Goal: Task Accomplishment & Management: Complete application form

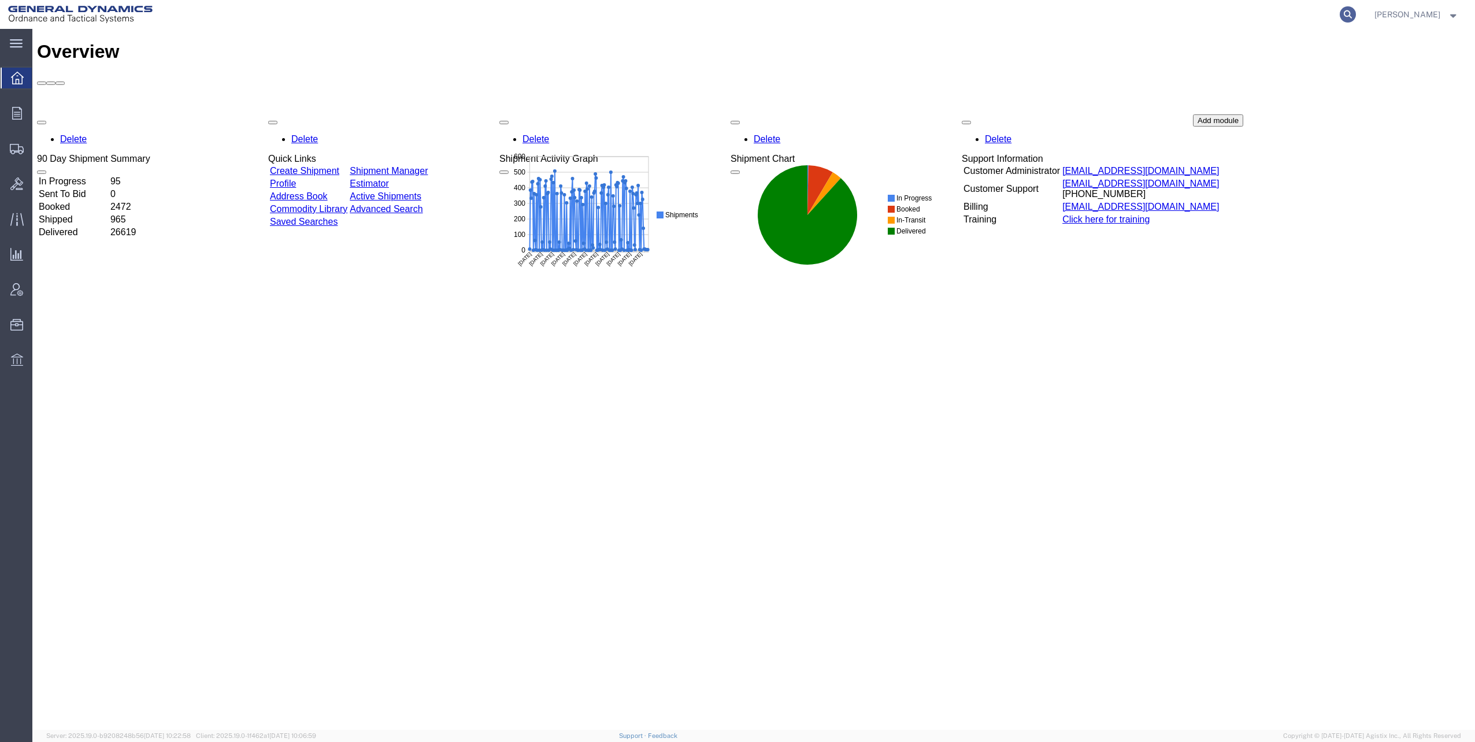
click at [1353, 15] on icon at bounding box center [1348, 14] width 16 height 16
paste input "56875247"
type input "56875247"
click at [1350, 13] on icon at bounding box center [1348, 14] width 16 height 16
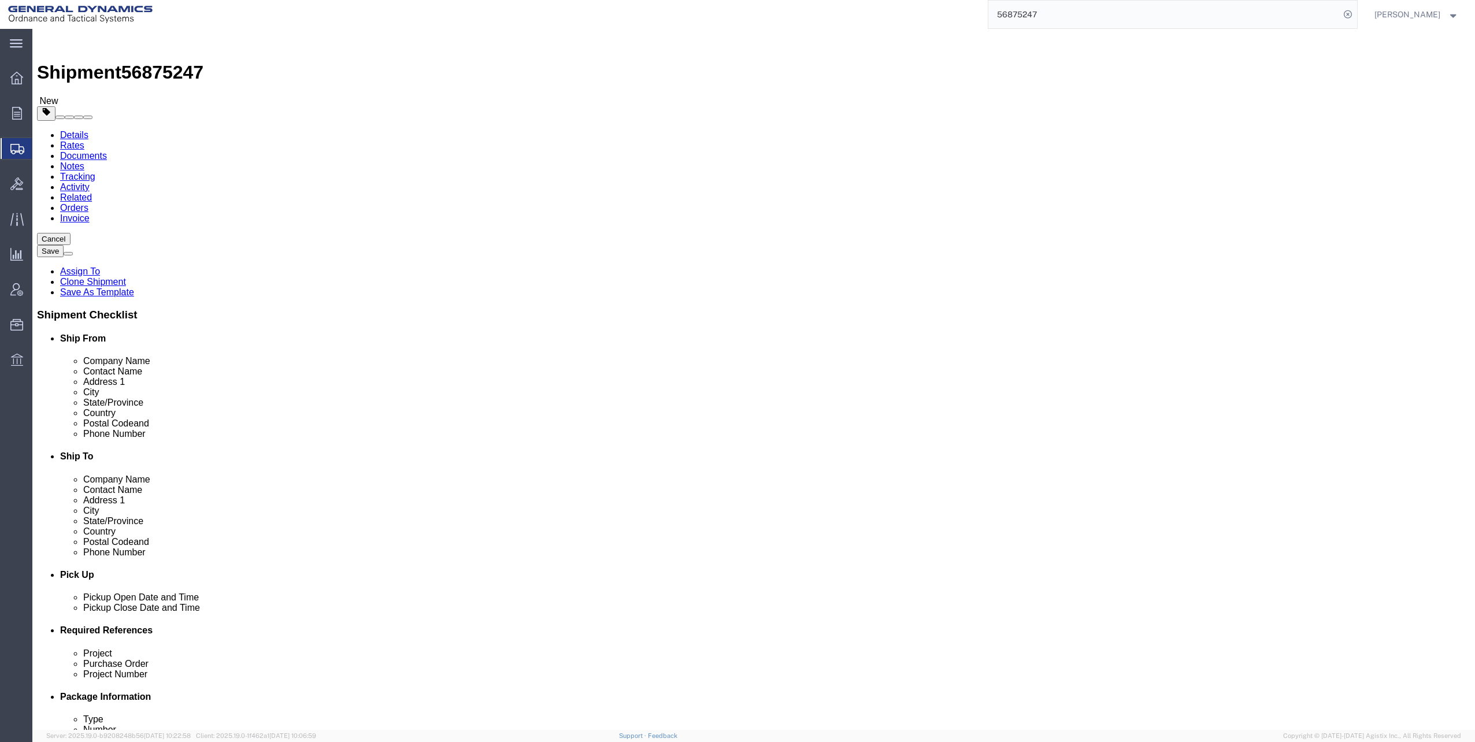
select select
click icon
click dd "82.00 Drum"
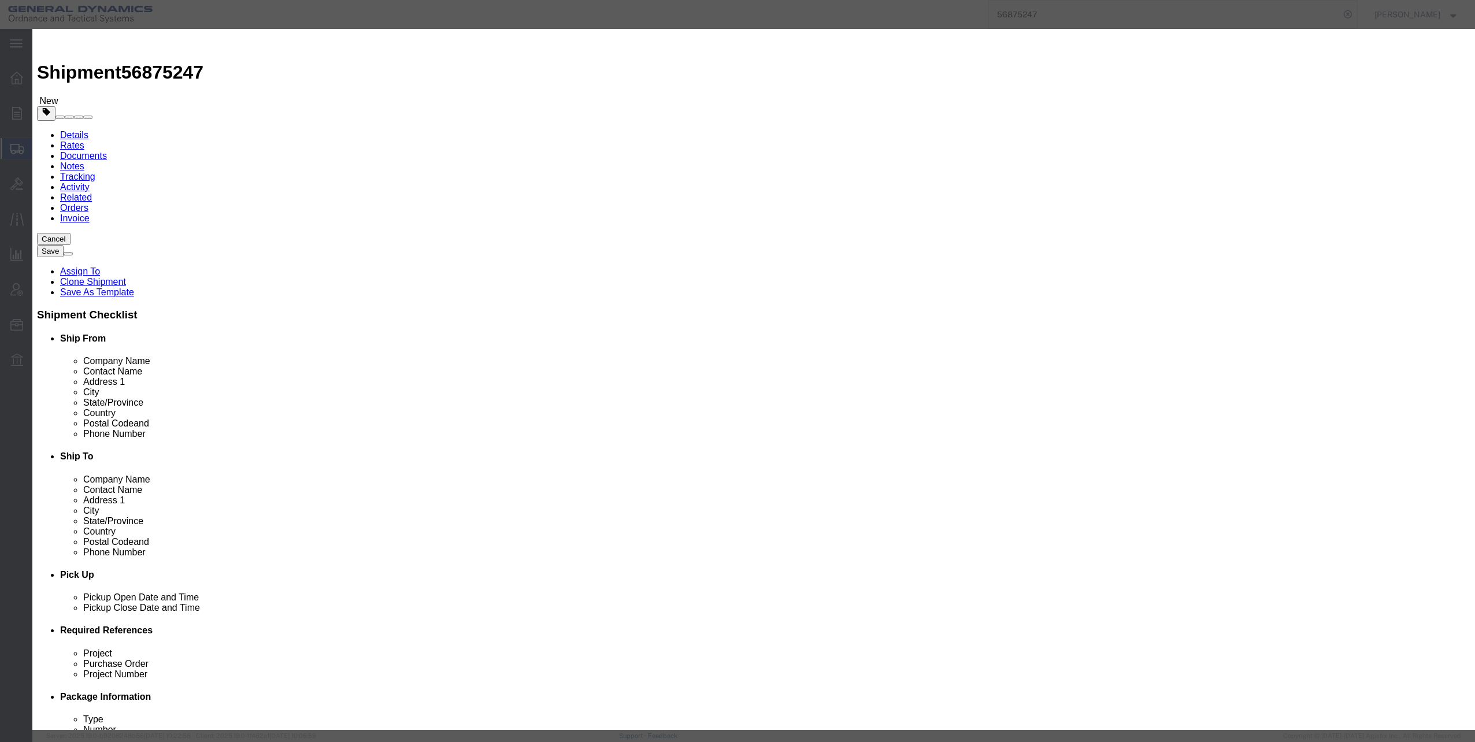
click button "Save & Close"
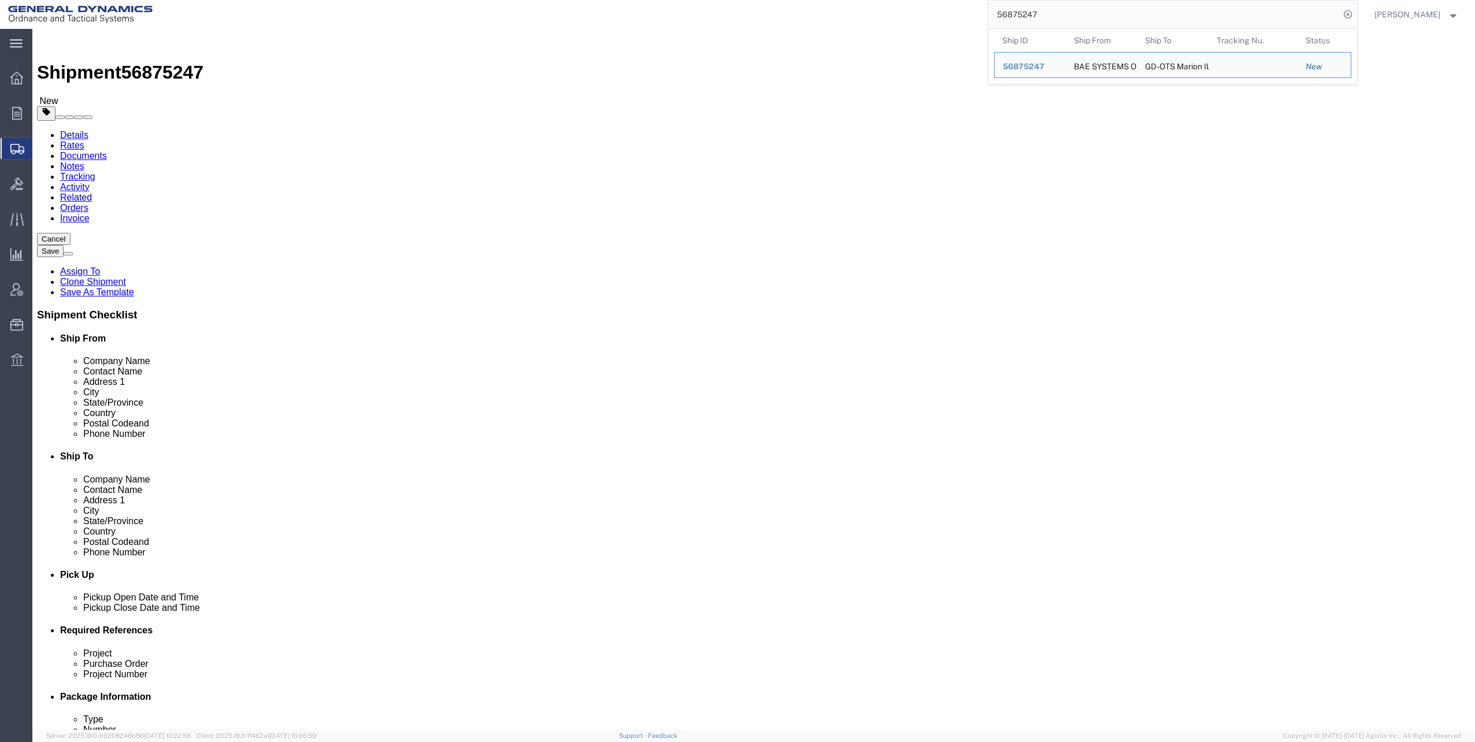
drag, startPoint x: 999, startPoint y: 15, endPoint x: 1093, endPoint y: 9, distance: 95.0
click at [1093, 9] on input "56875247" at bounding box center [1163, 15] width 351 height 28
paste input "91039"
type input "56891039"
click at [1349, 13] on icon at bounding box center [1348, 14] width 16 height 16
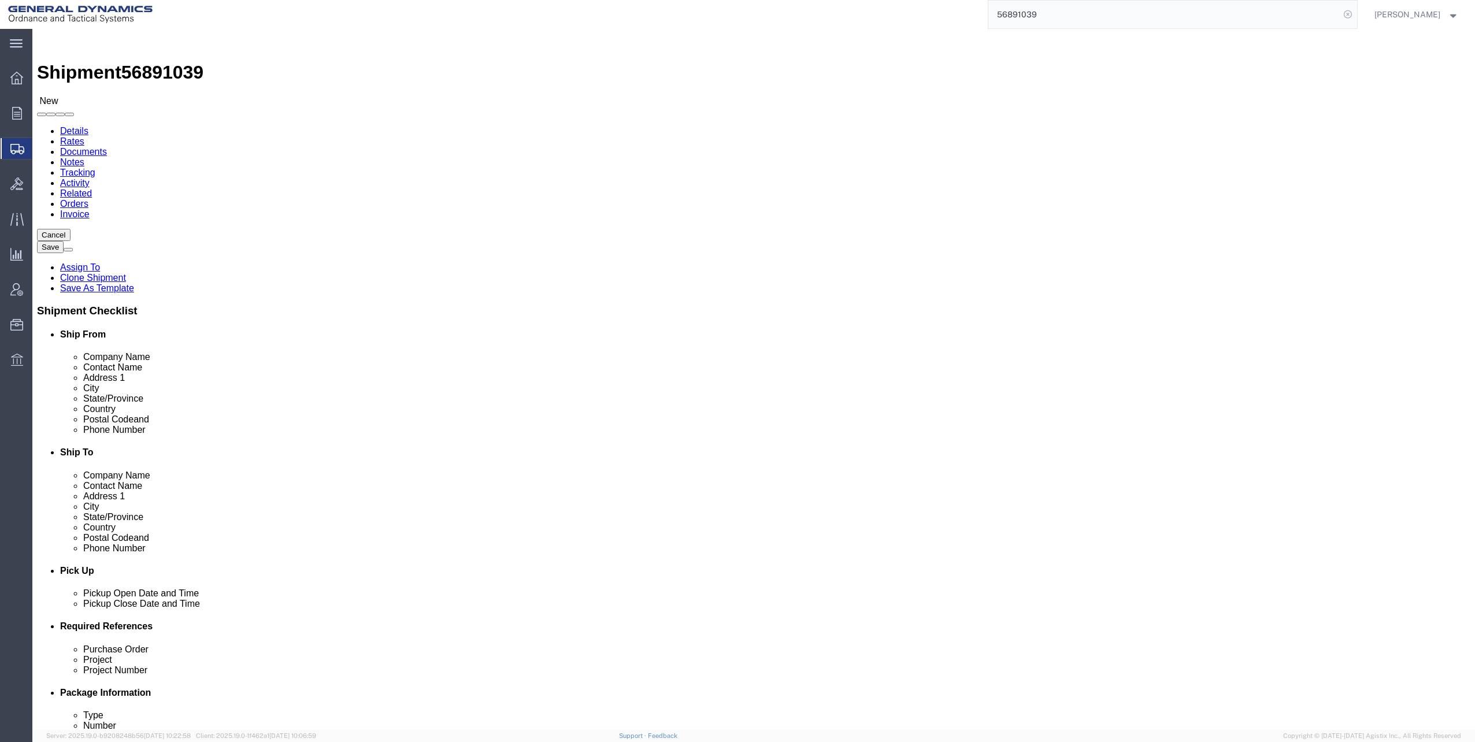
select select "313"
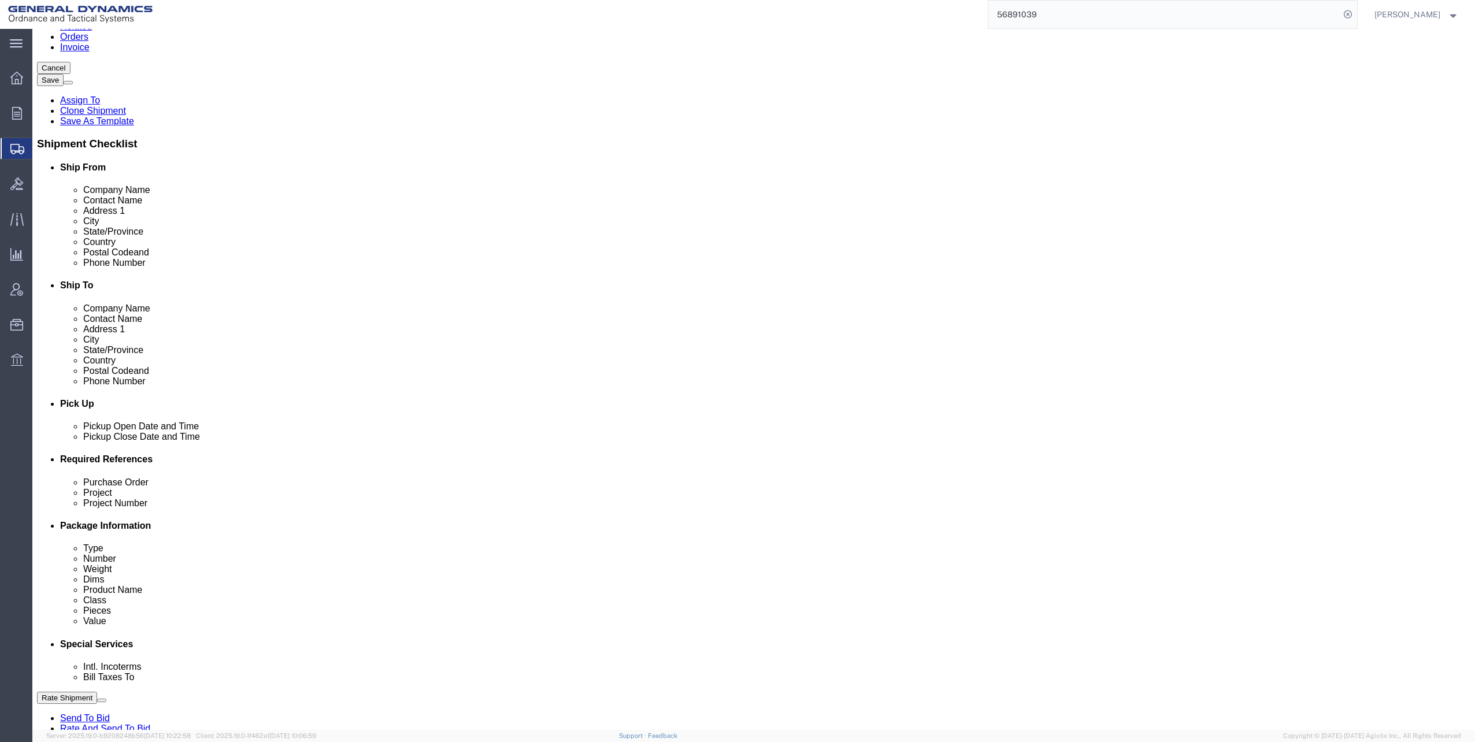
scroll to position [292, 0]
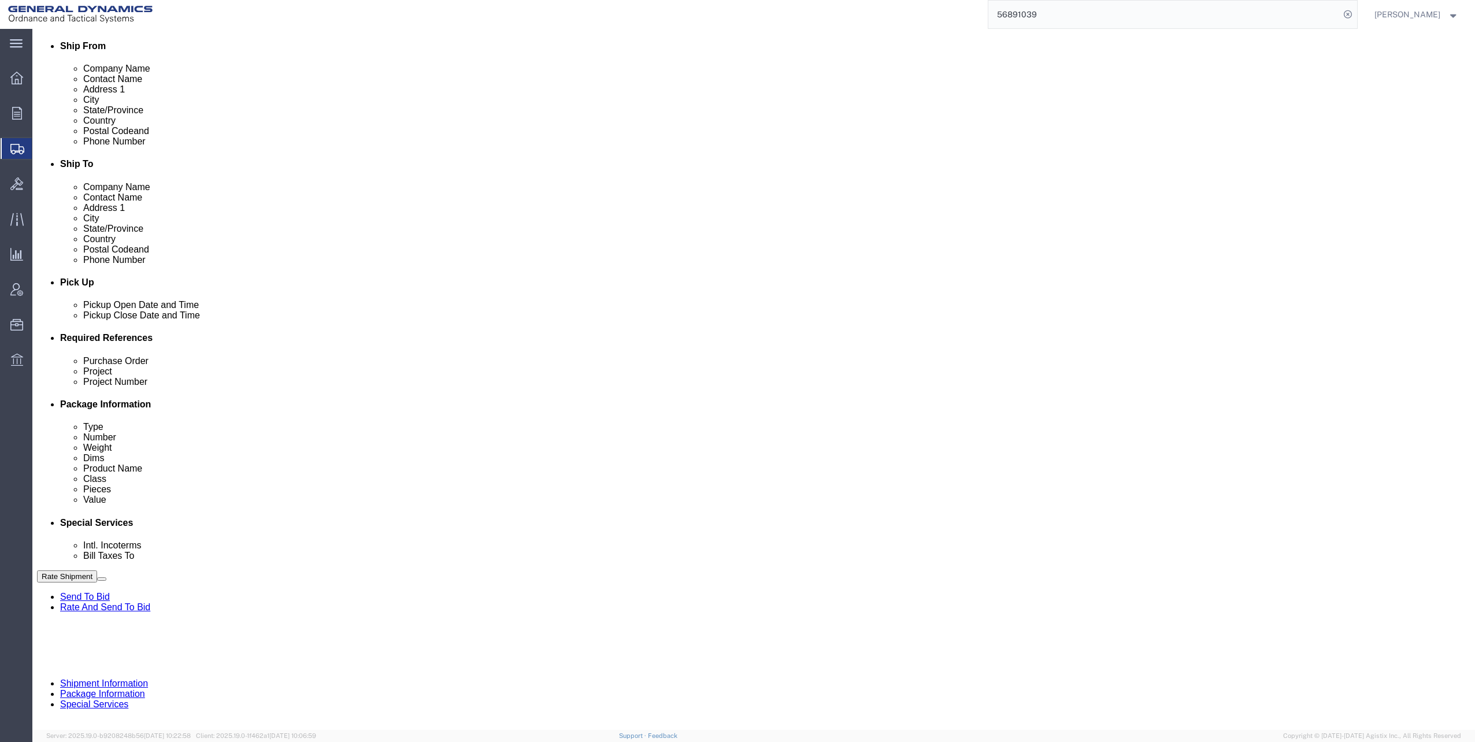
click input "text"
click input "M119A2"
type input "M119A2 DO2"
click input "text"
type input "30100339"
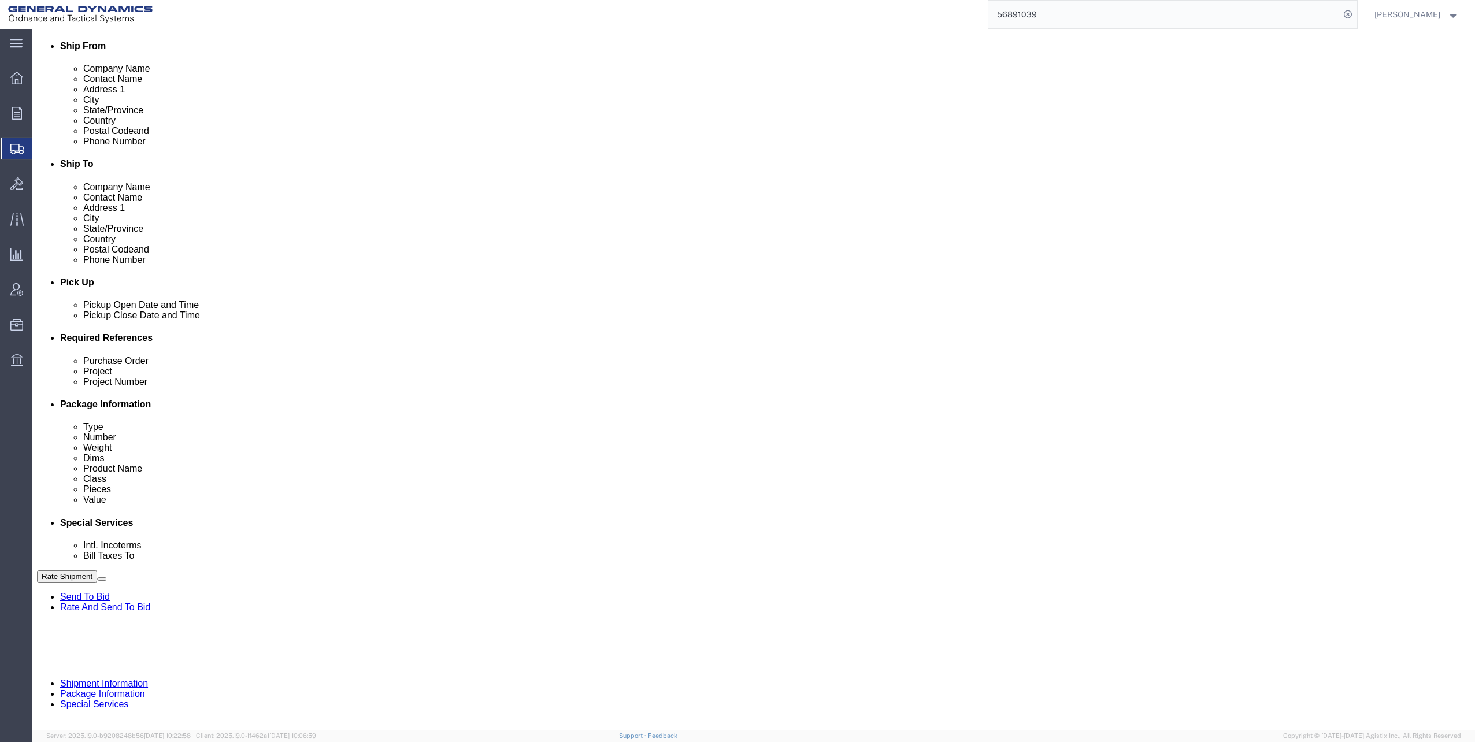
click button "Continue"
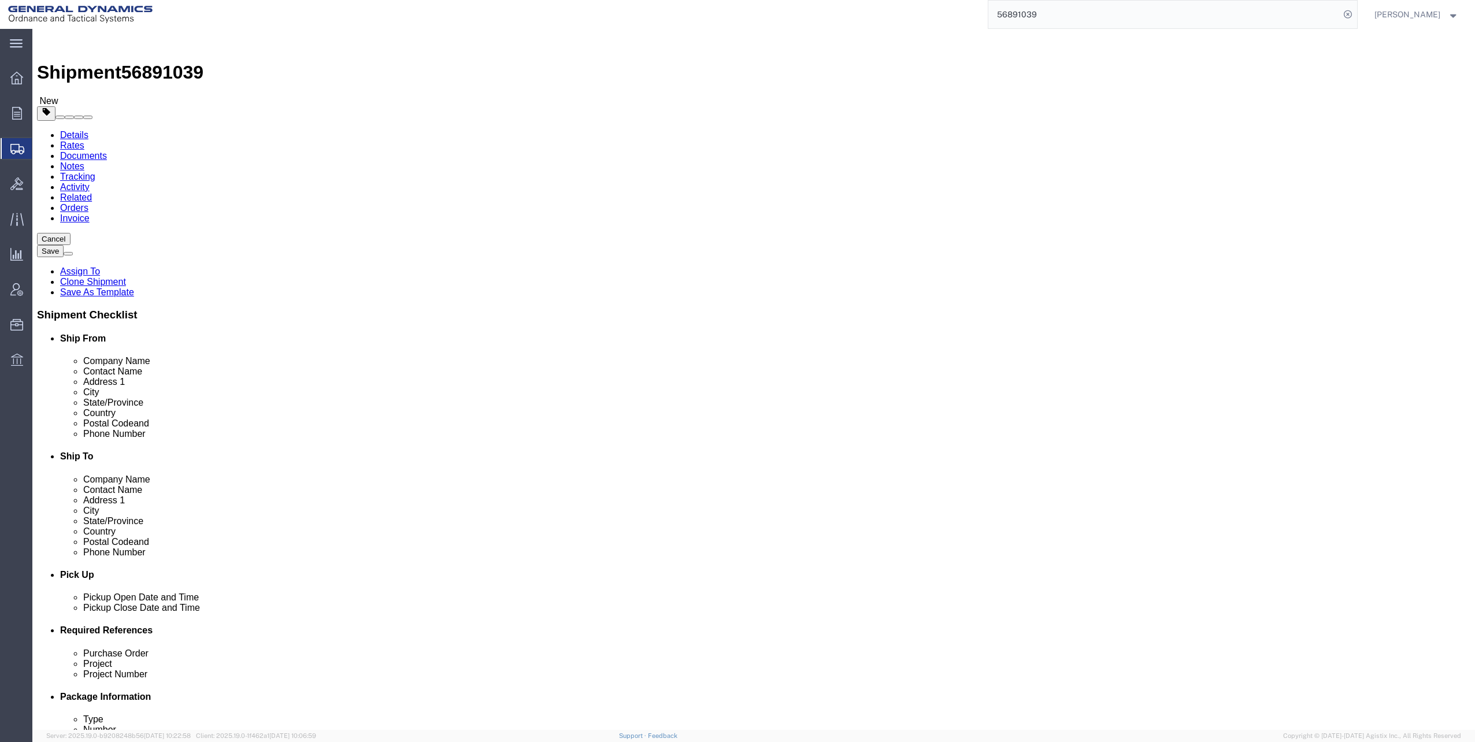
click dd "48600.00 USD"
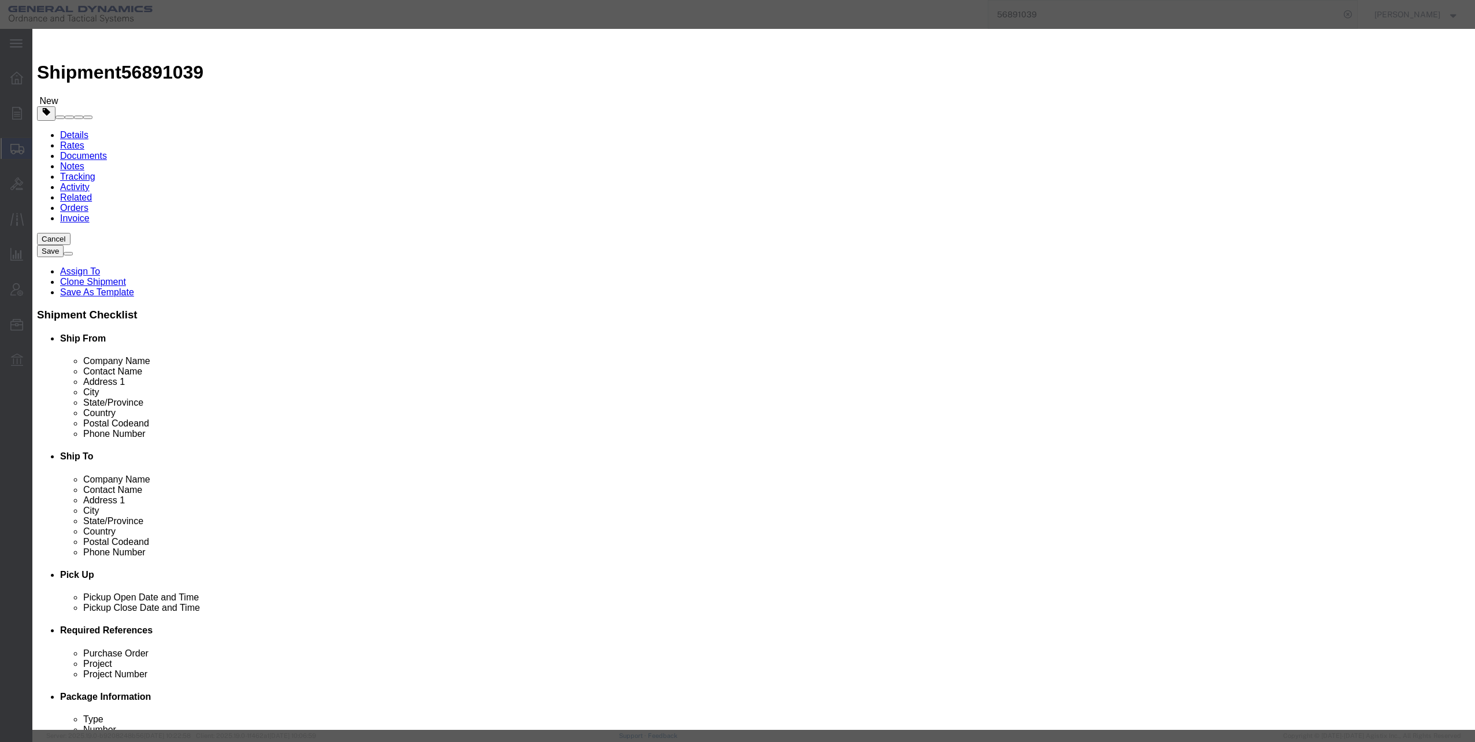
click select "Select 50 55 60 65 70 85 92.5 100 125 175 250 300 400"
select select "70"
click select "Select 50 55 60 65 70 85 92.5 100 125 175 250 300 400"
click button "Save & Close"
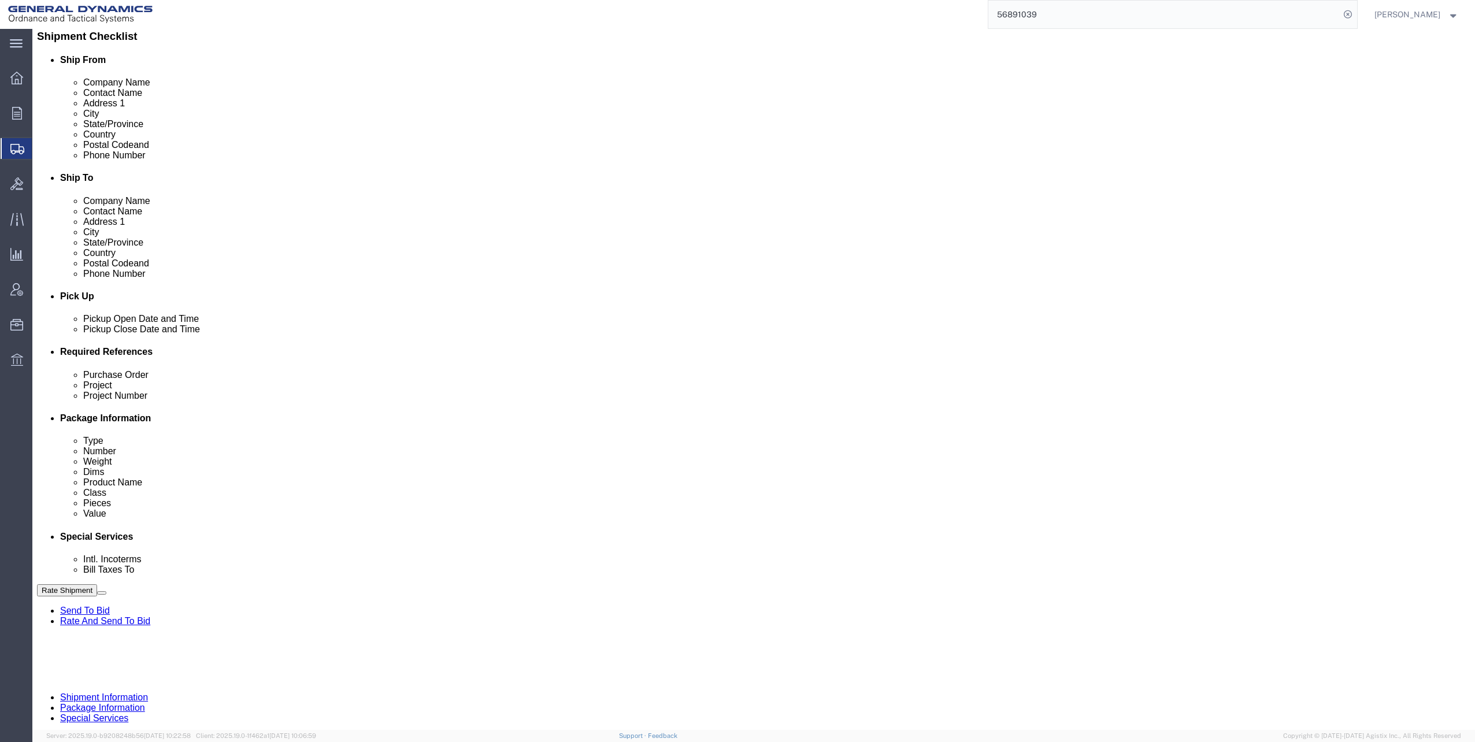
scroll to position [289, 0]
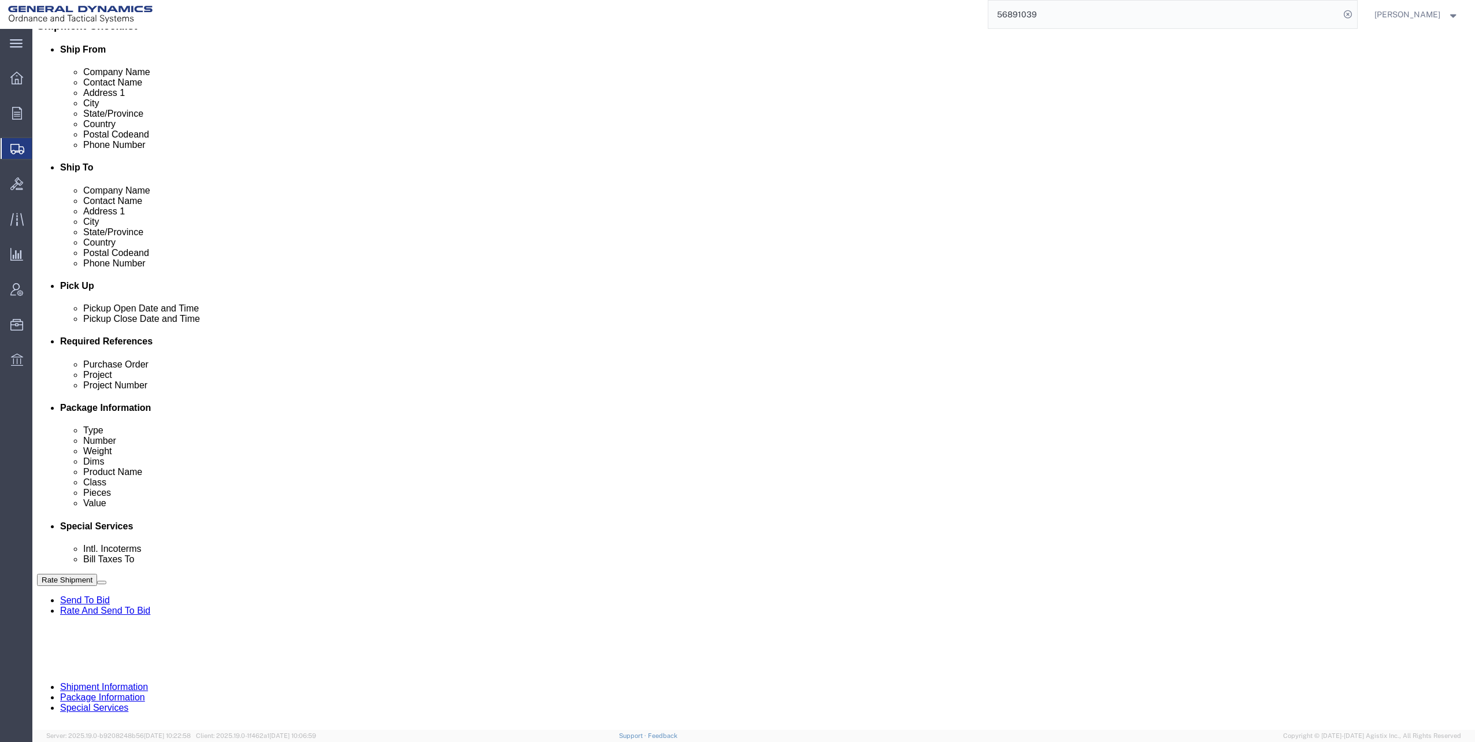
click dd "1080.00 Each"
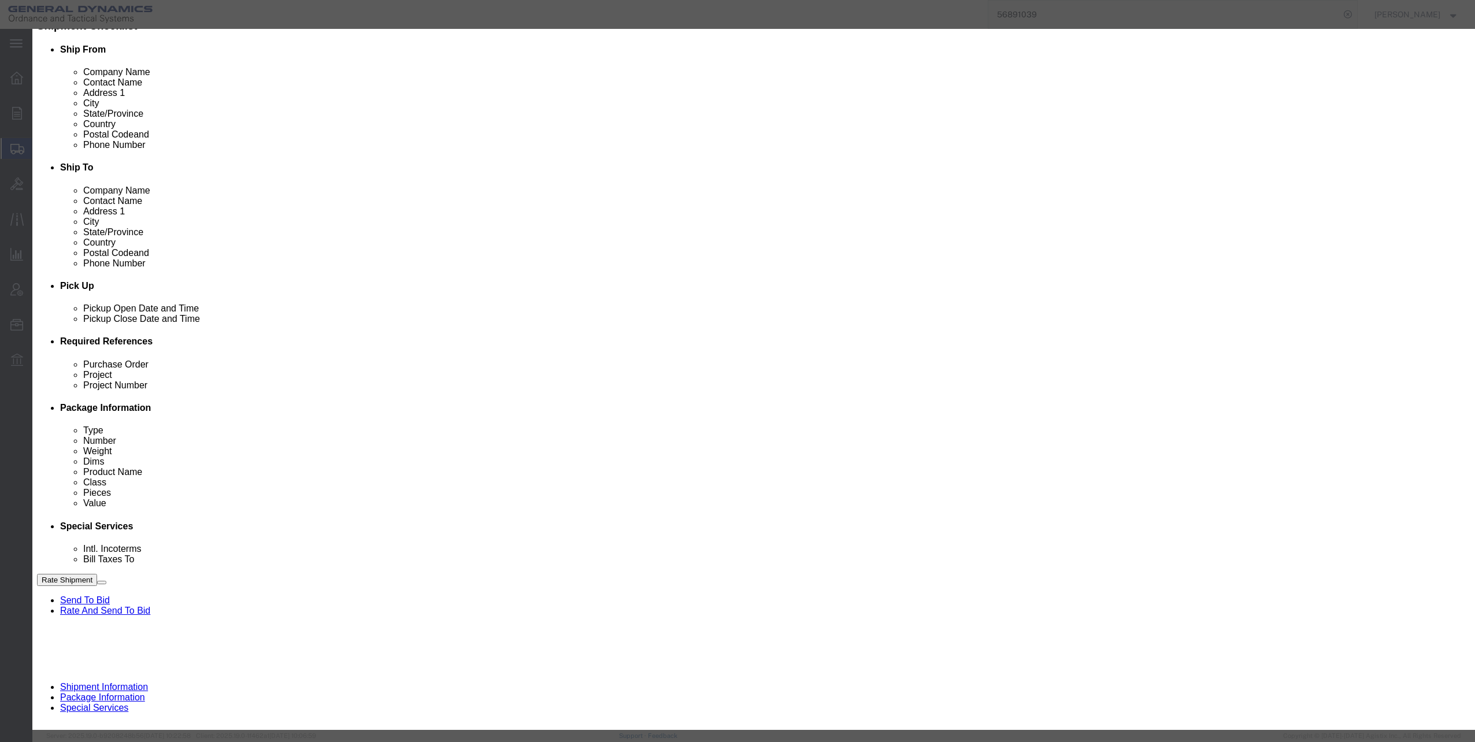
click select "Select 50 55 60 65 70 85 92.5 100 125 175 250 300 400"
select select "70"
click select "Select 50 55 60 65 70 85 92.5 100 125 175 250 300 400"
click button "Save & Close"
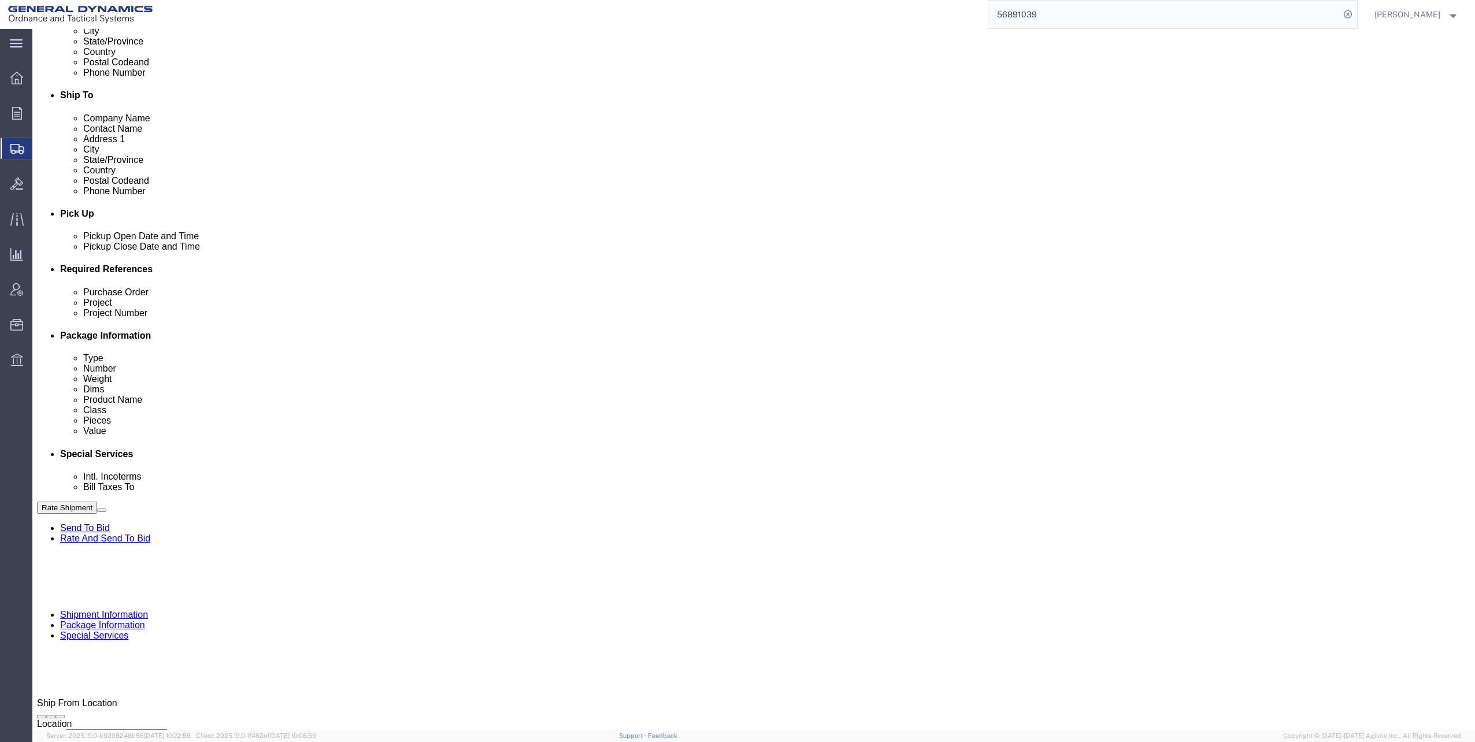
scroll to position [405, 0]
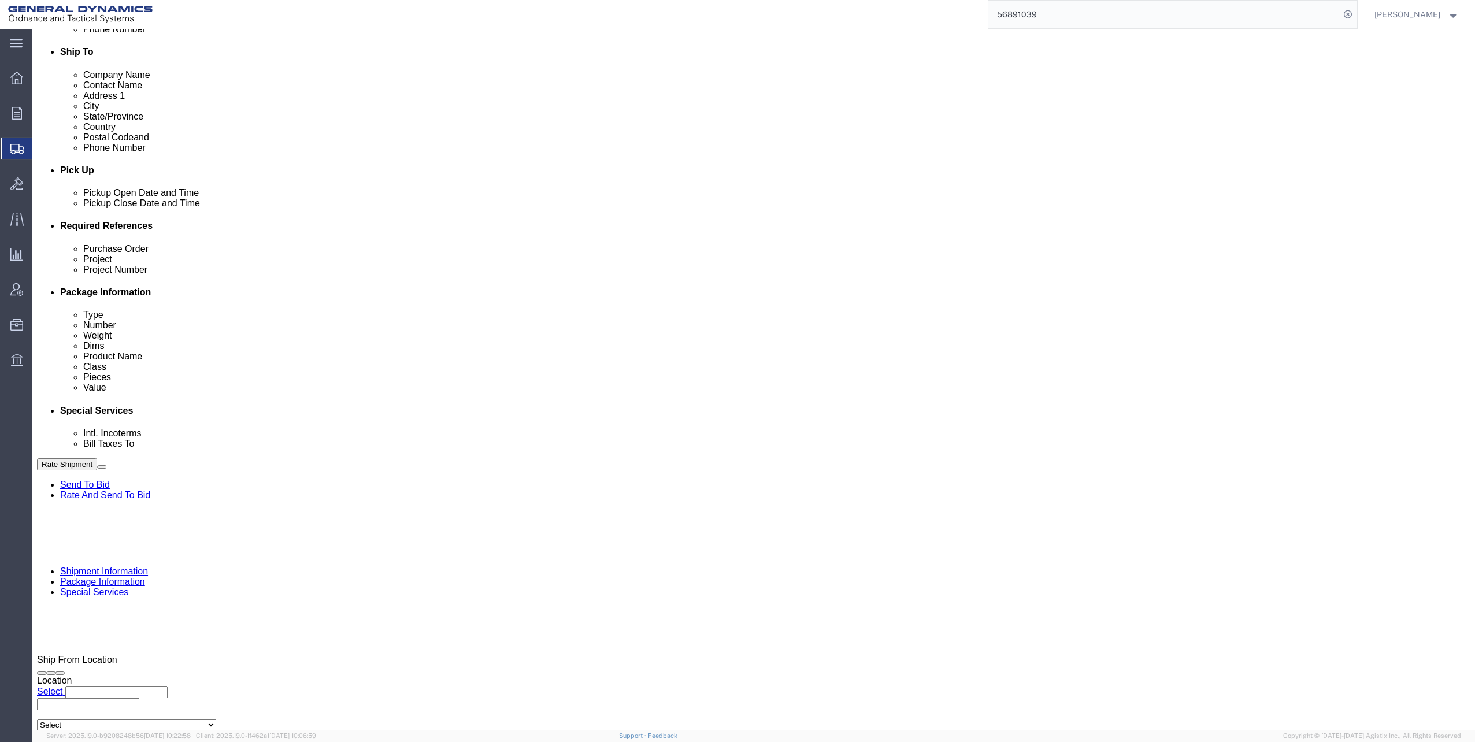
click dd "1080.00 Each"
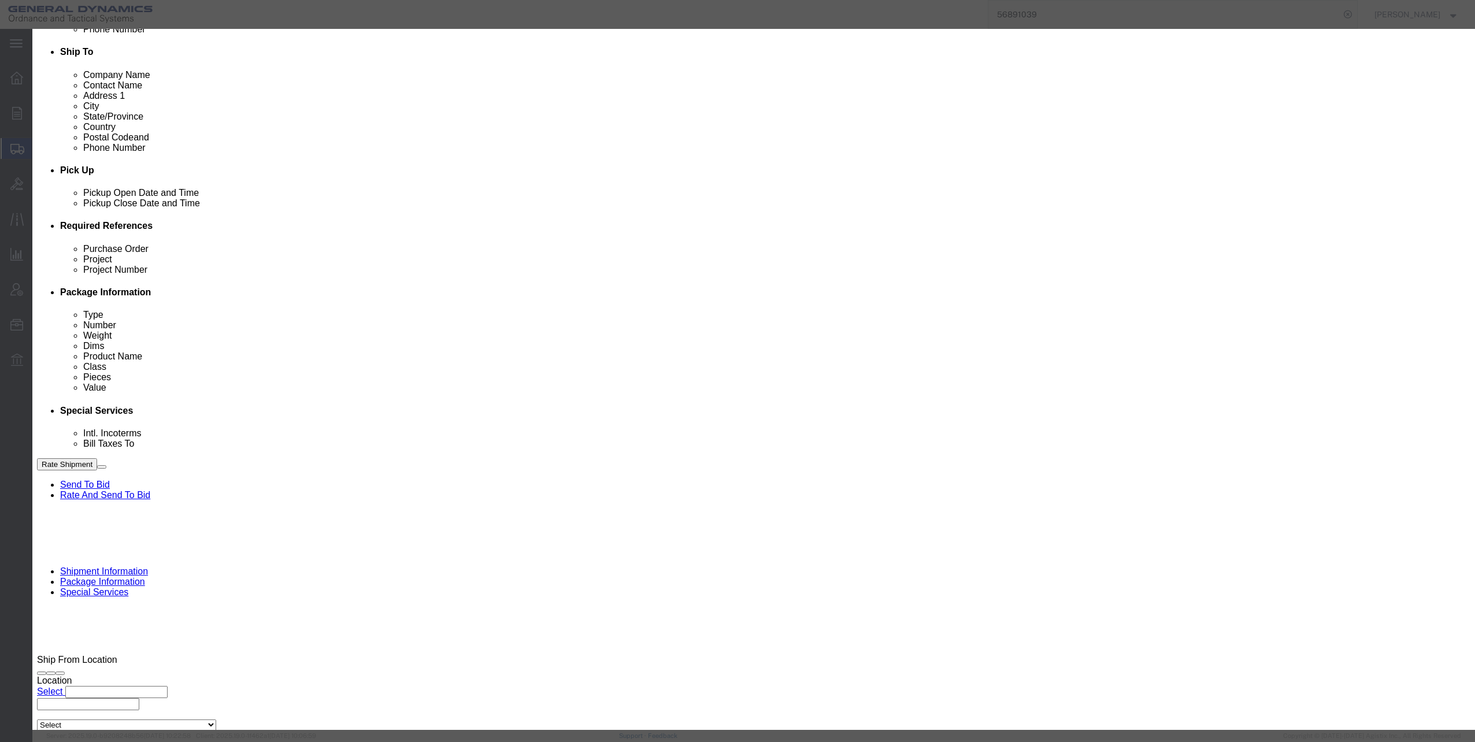
click select "Select 50 55 60 65 70 85 92.5 100 125 175 250 300 400"
select select "70"
click select "Select 50 55 60 65 70 85 92.5 100 125 175 250 300 400"
click button "Save & Close"
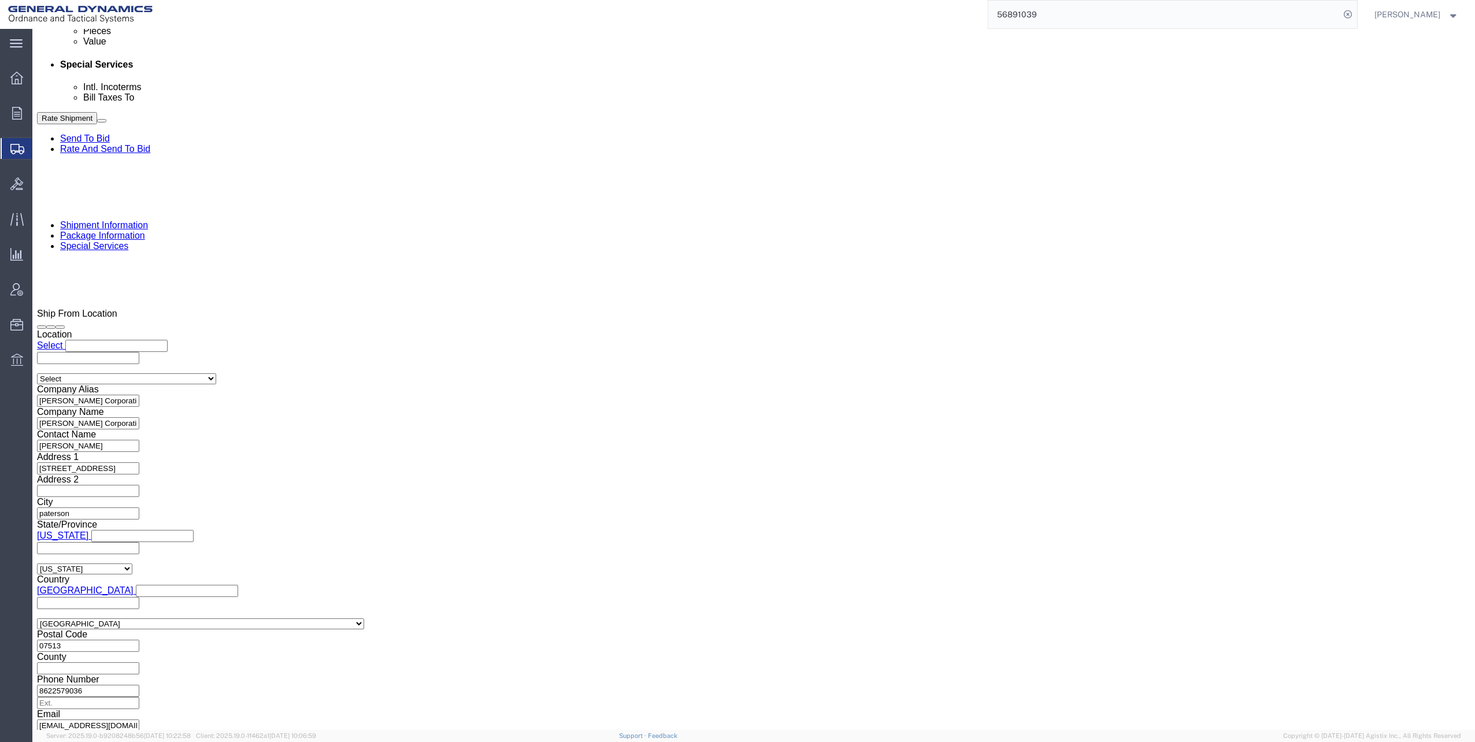
scroll to position [751, 0]
click dd "1080.00 Each"
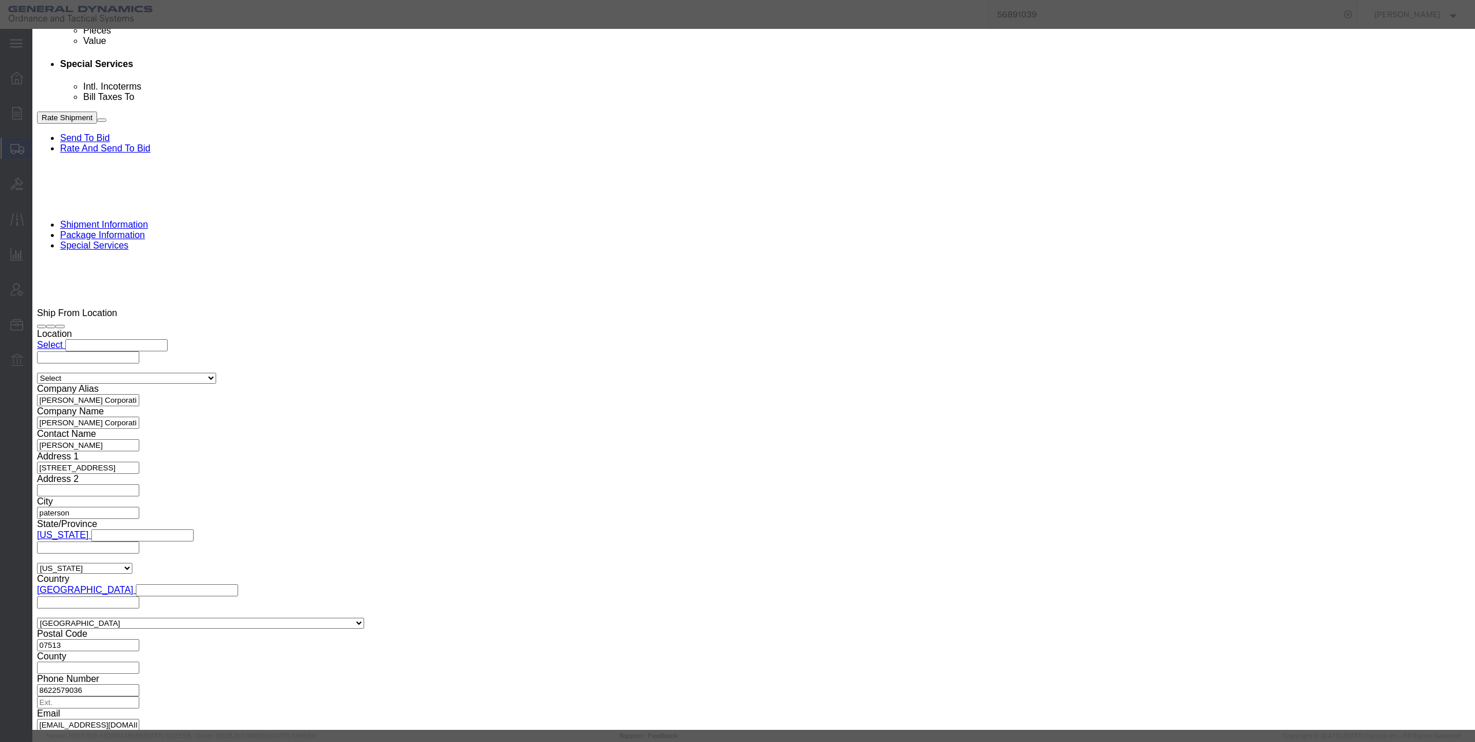
click select "Select 50 55 60 65 70 85 92.5 100 125 175 250 300 400"
select select "70"
click select "Select 50 55 60 65 70 85 92.5 100 125 175 250 300 400"
click button "Save & Close"
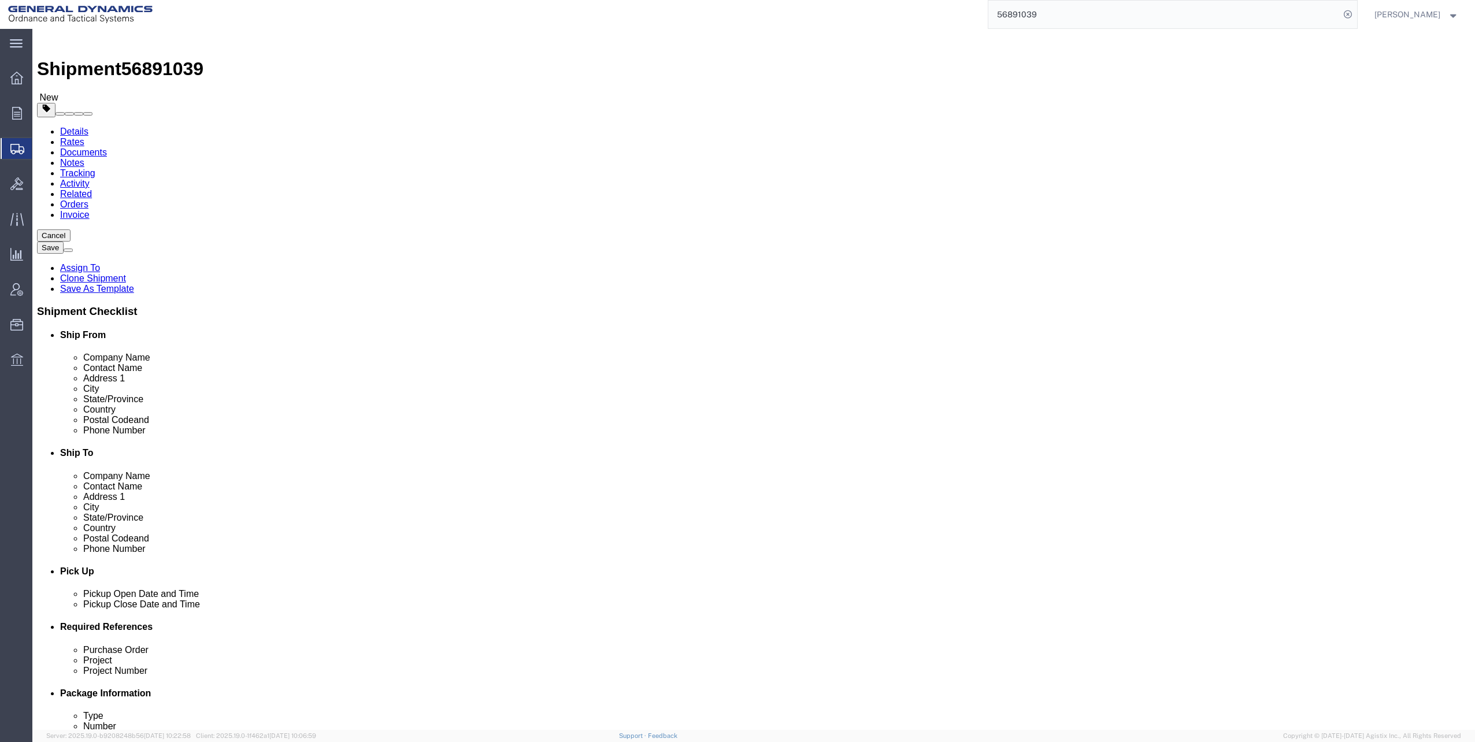
scroll to position [0, 0]
click dd "1080.00 Each"
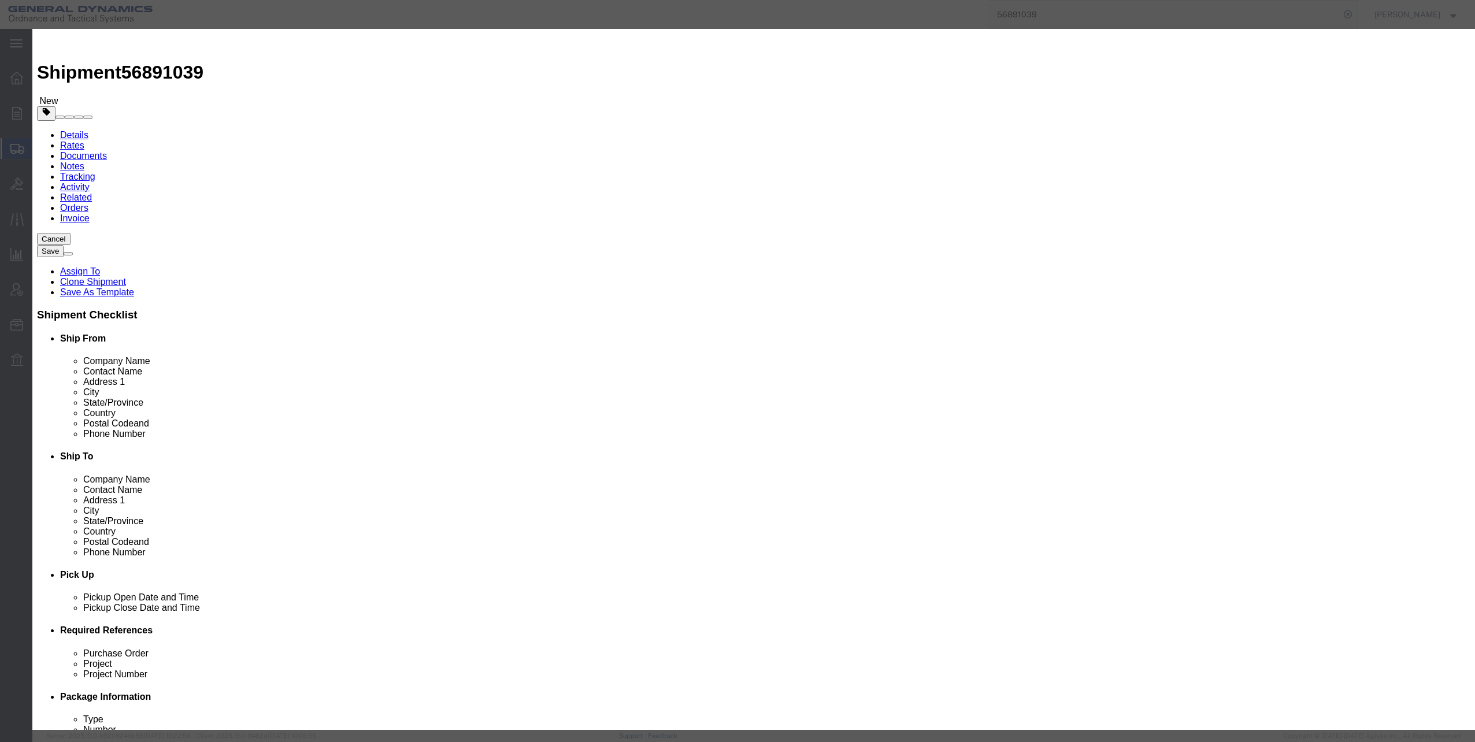
click select "Select 50 55 60 65 70 85 92.5 100 125 175 250 300 400"
select select "70"
click select "Select 50 55 60 65 70 85 92.5 100 125 175 250 300 400"
click button "Save & Close"
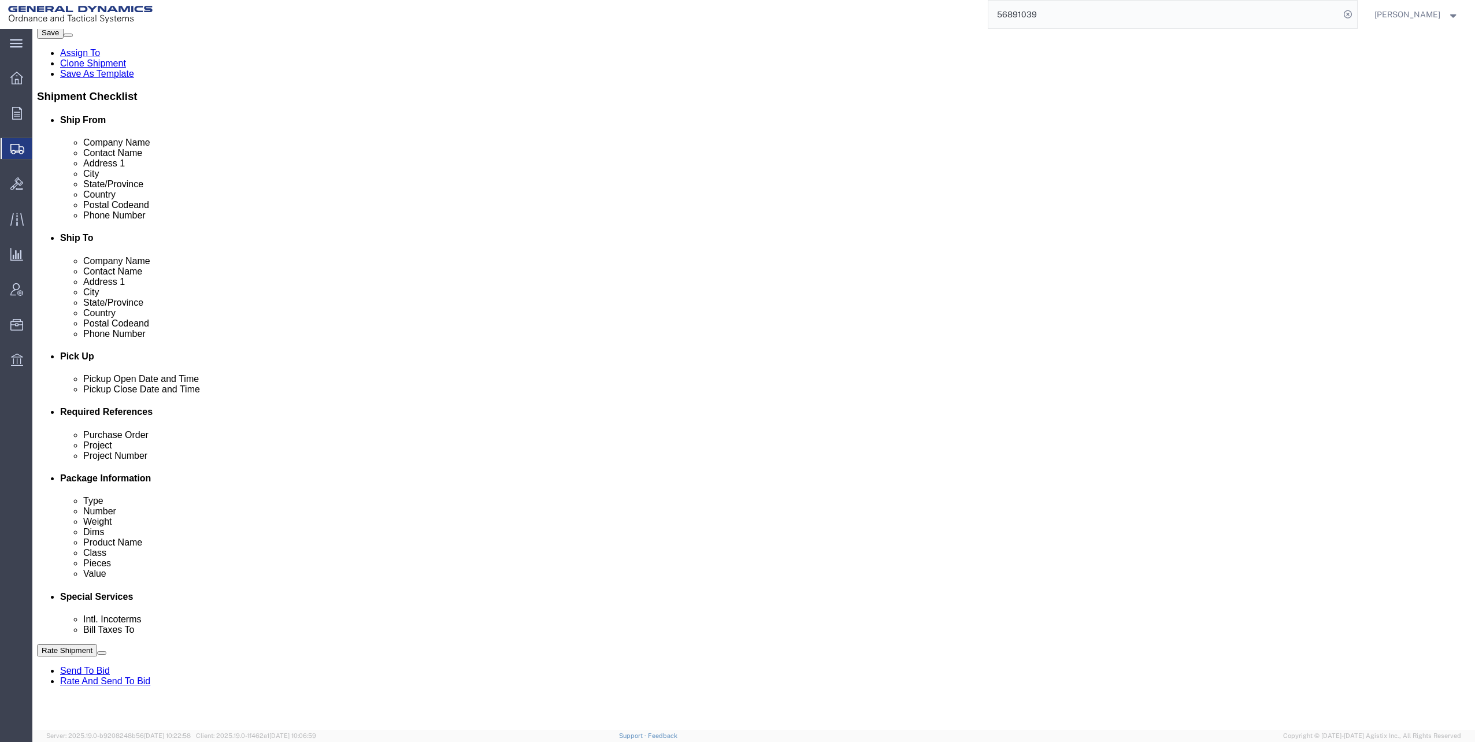
scroll to position [289, 0]
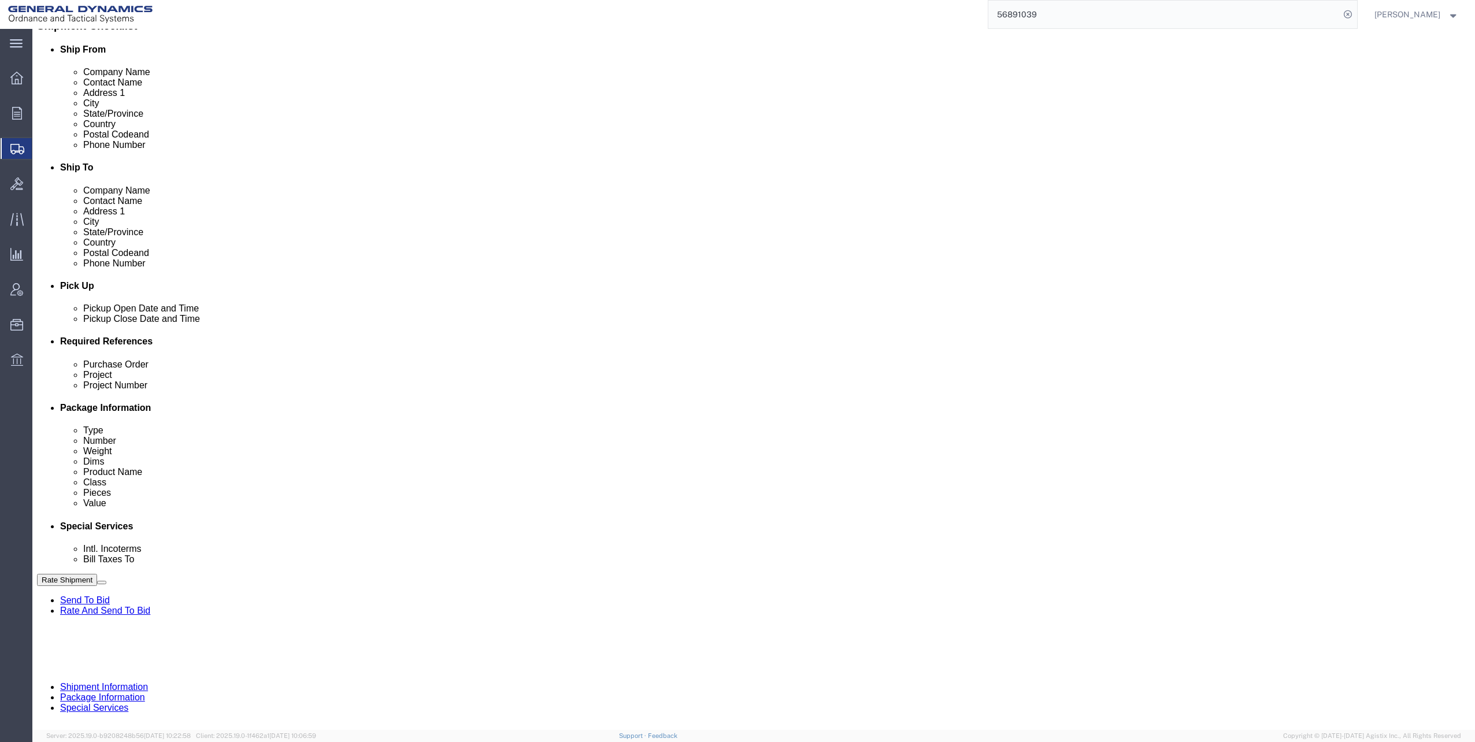
click dd "1080.00 Each"
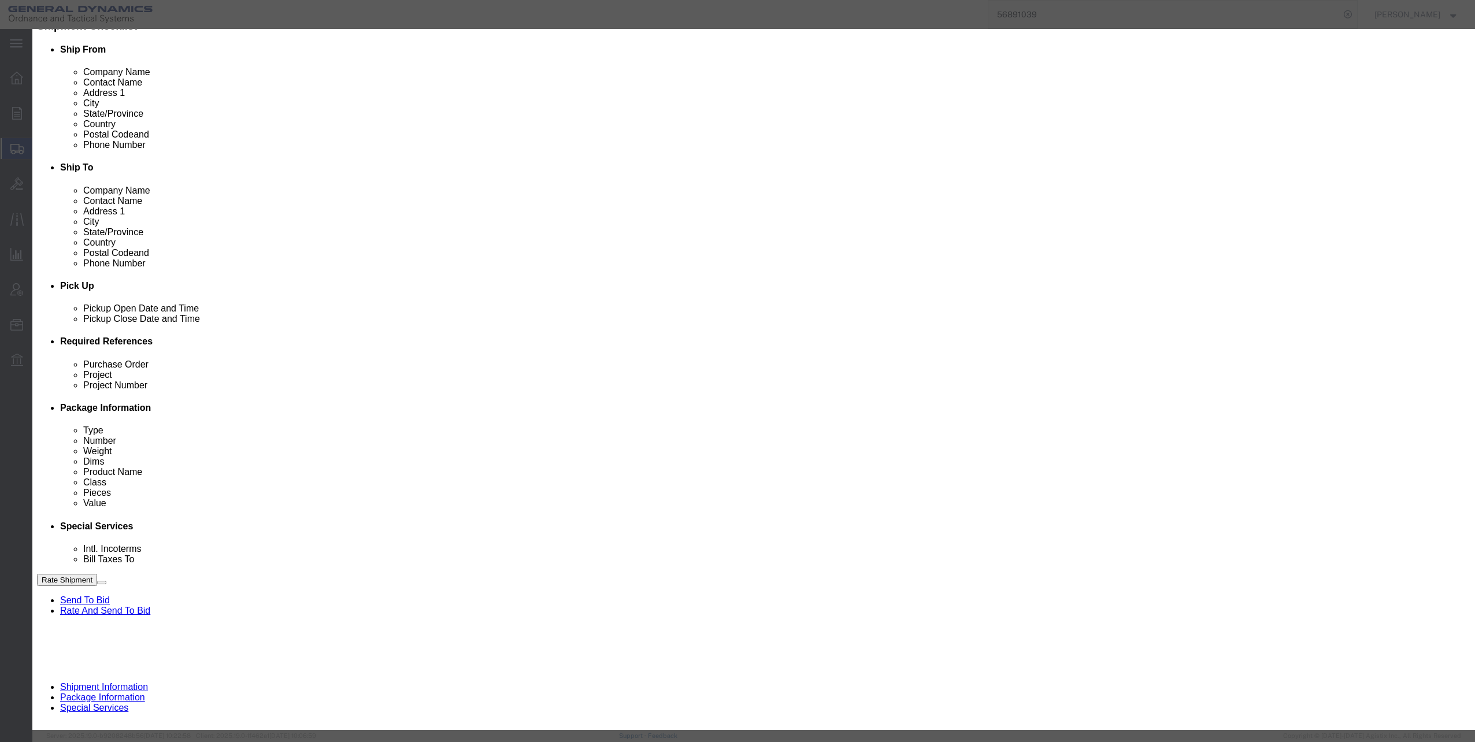
click select "Select 50 55 60 65 70 85 92.5 100 125 175 250 300 400"
select select "70"
click select "Select 50 55 60 65 70 85 92.5 100 125 175 250 300 400"
click button "Save & Close"
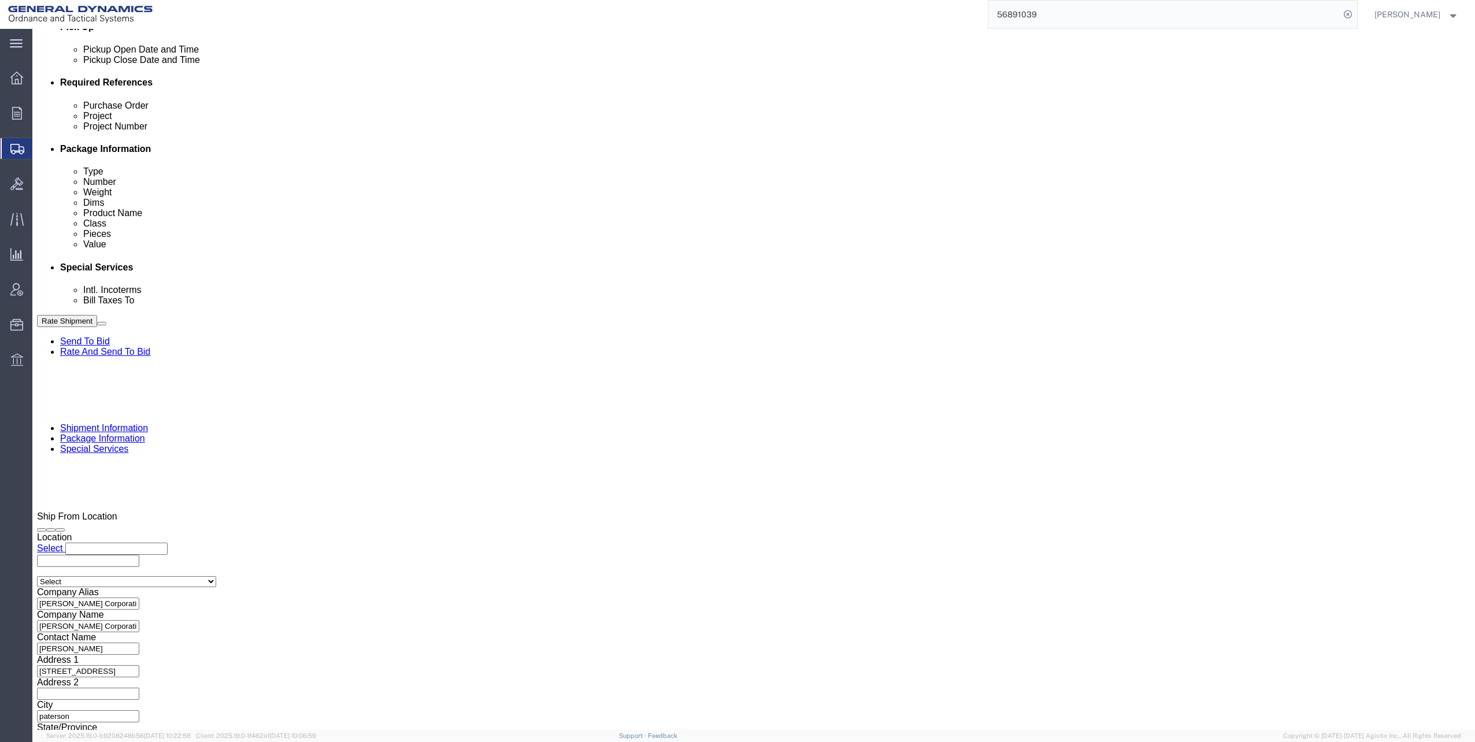
scroll to position [578, 0]
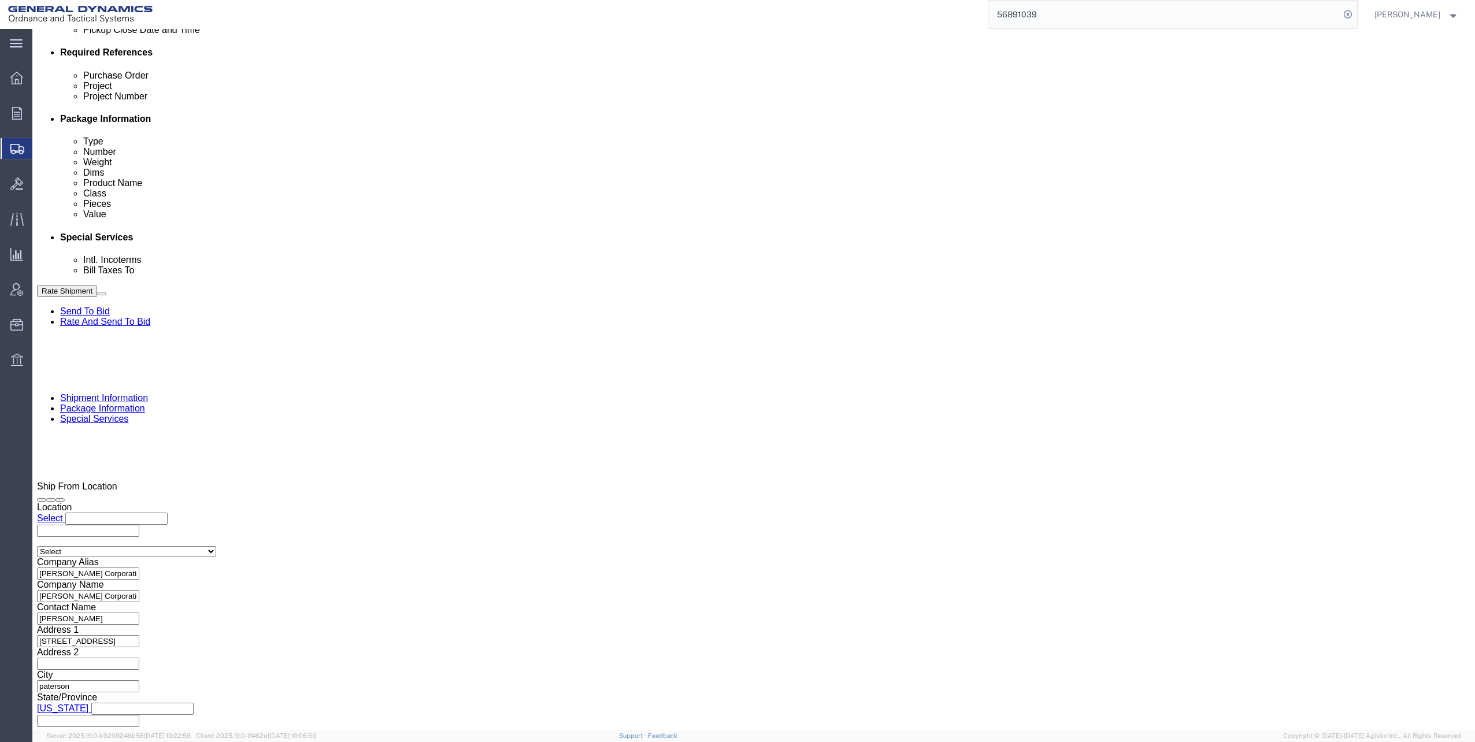
click dd "48600.00 USD"
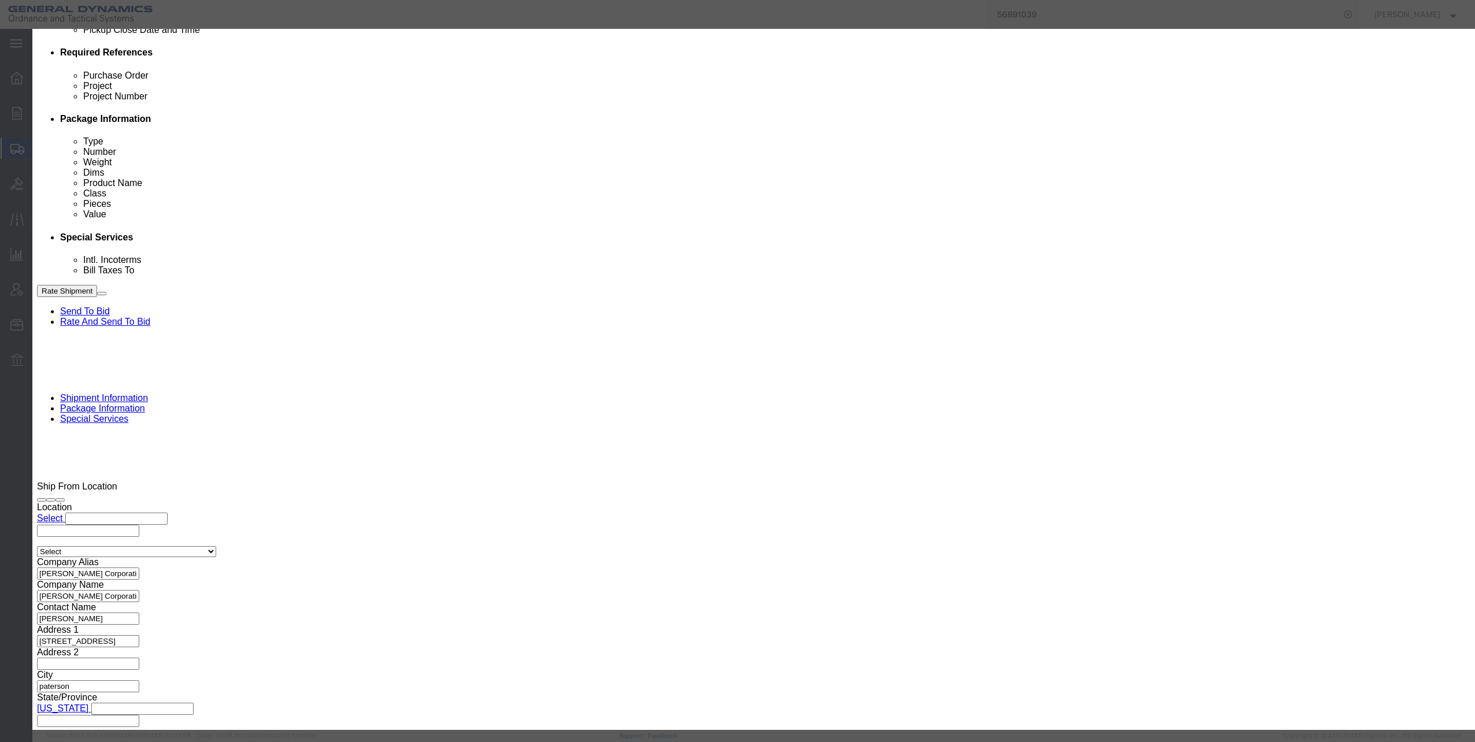
click select "Select 50 55 60 65 70 85 92.5 100 125 175 250 300 400"
select select "70"
click select "Select 50 55 60 65 70 85 92.5 100 125 175 250 300 400"
click button "Save & Close"
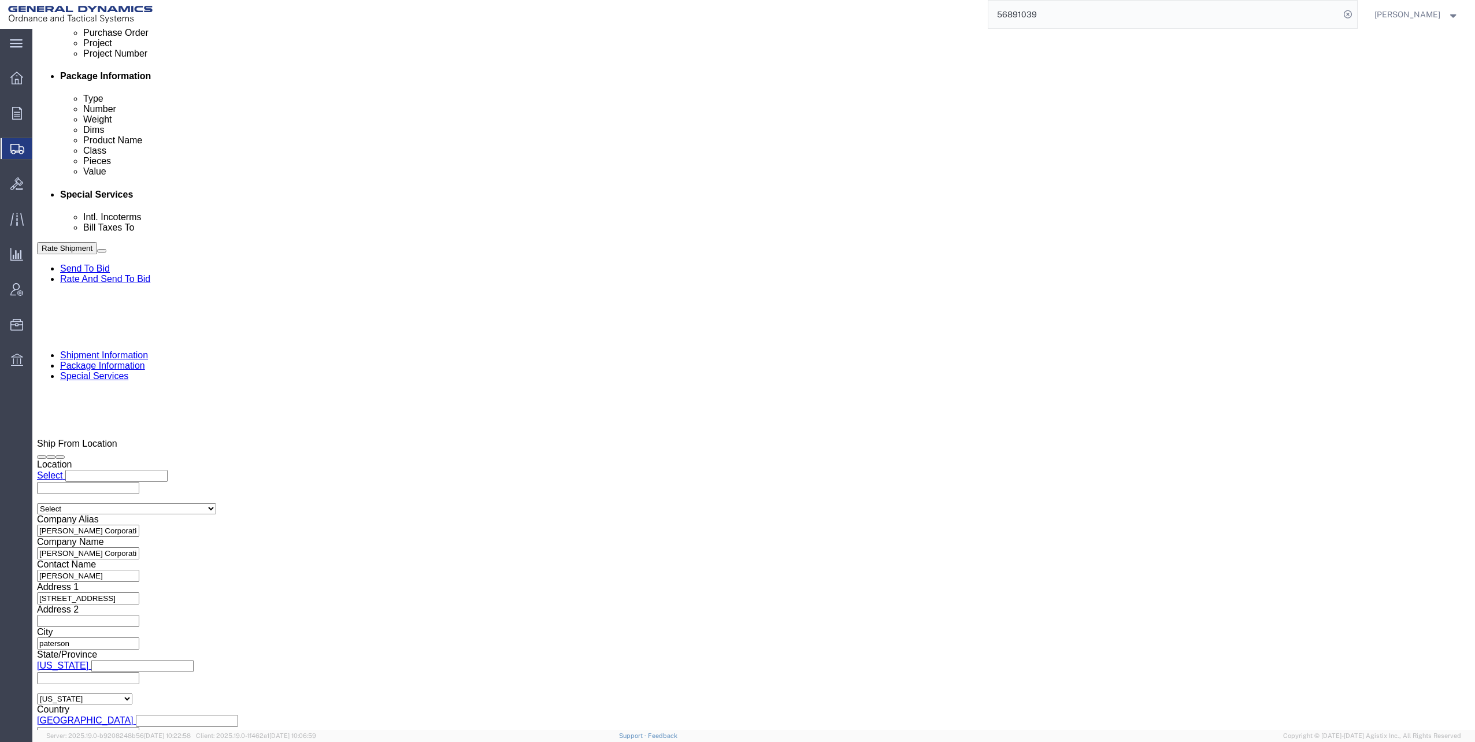
scroll to position [787, 0]
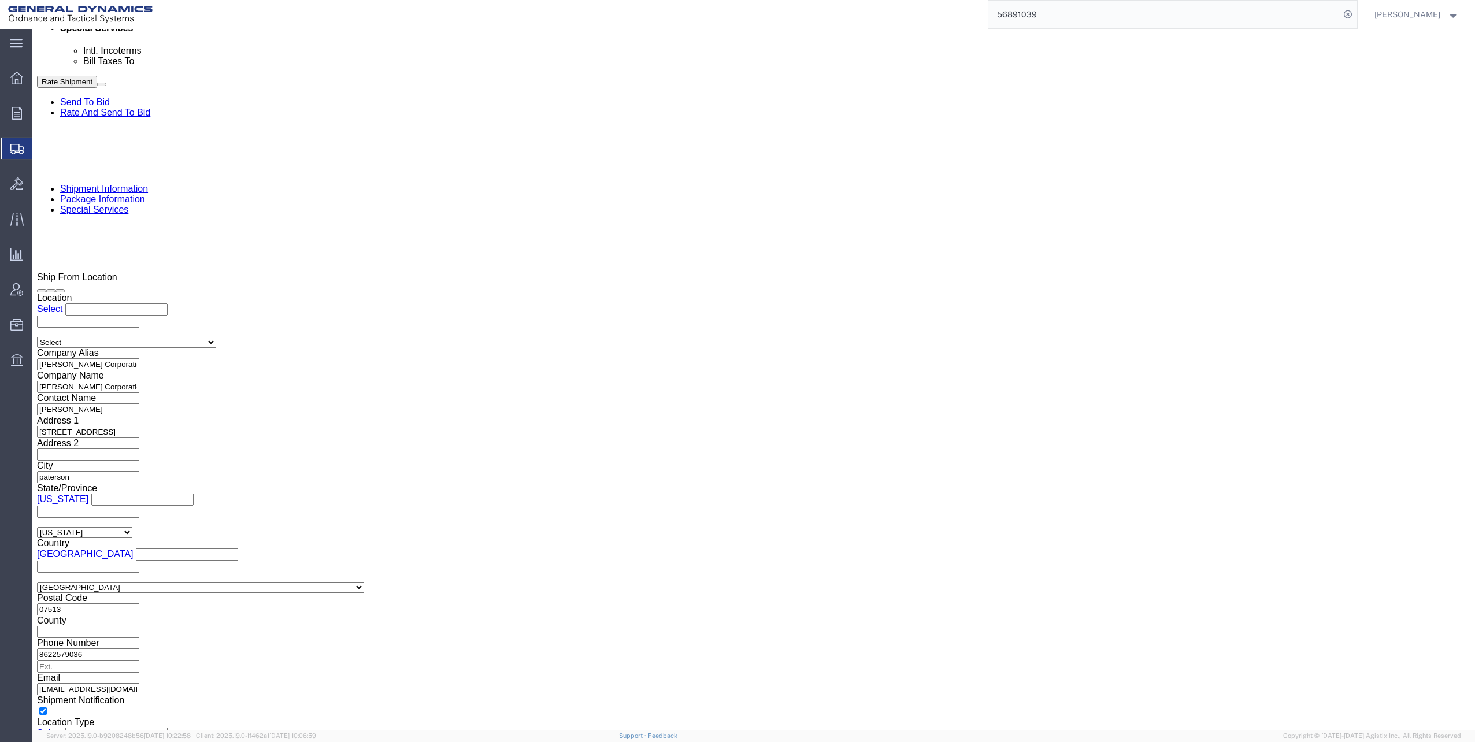
click dd "48600.00 USD"
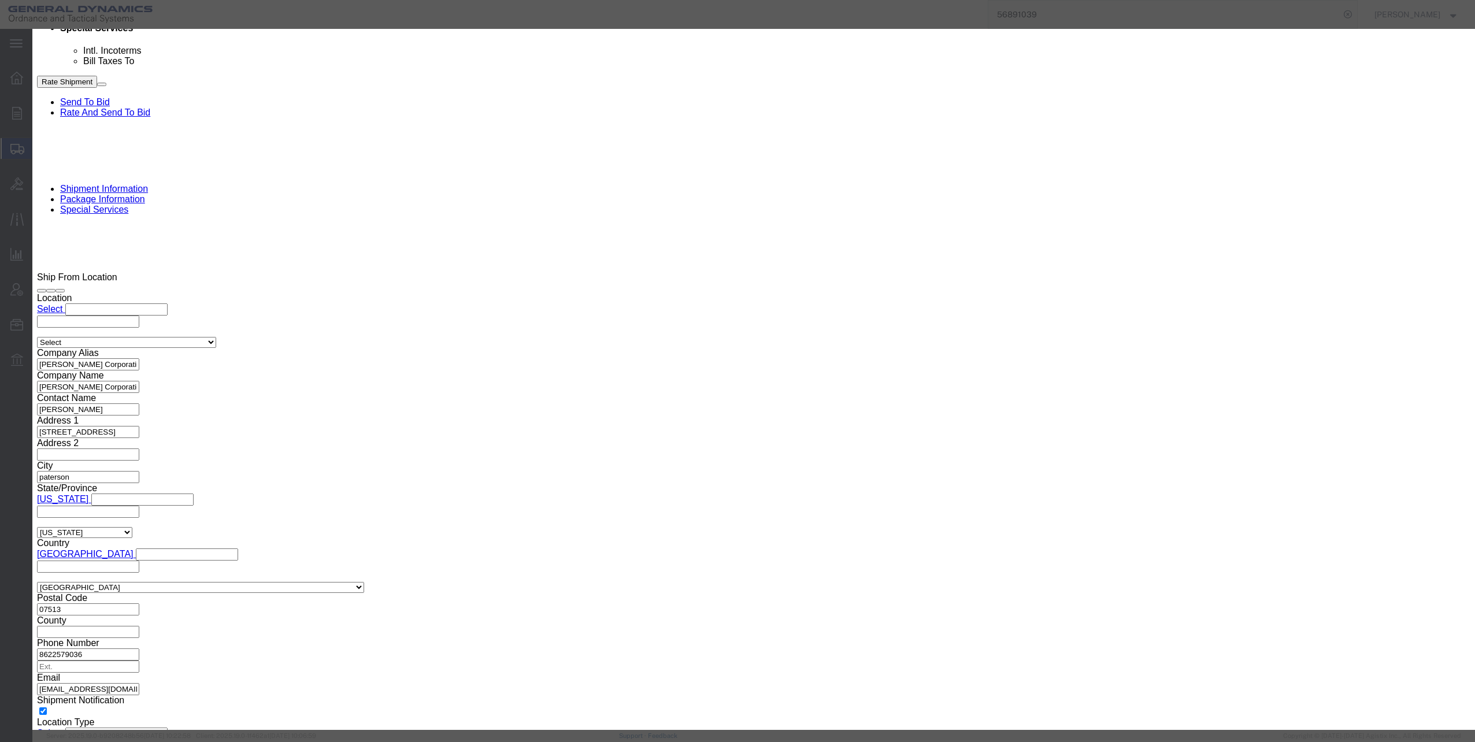
click select "Select 50 55 60 65 70 85 92.5 100 125 175 250 300 400"
select select "70"
click select "Select 50 55 60 65 70 85 92.5 100 125 175 250 300 400"
click button "Save & Close"
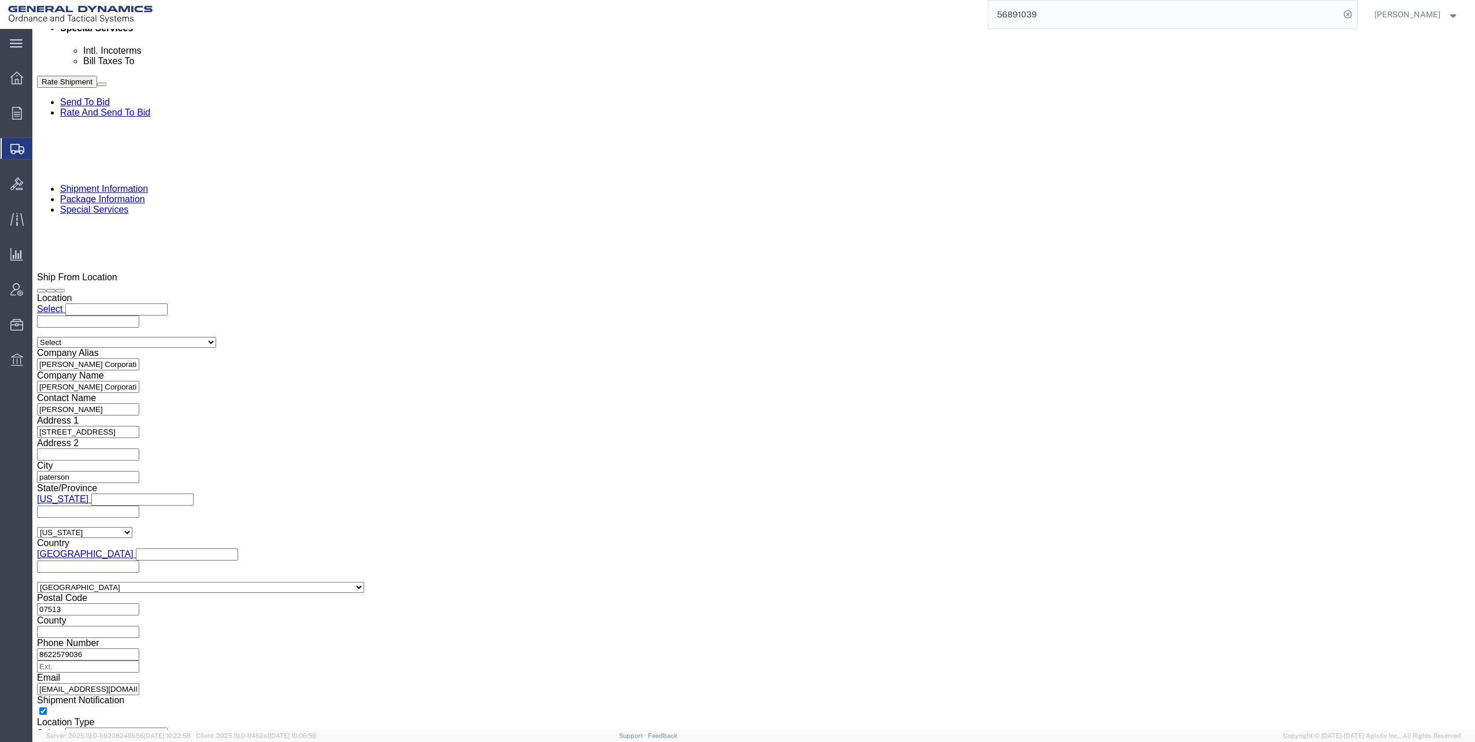
click button "Continue"
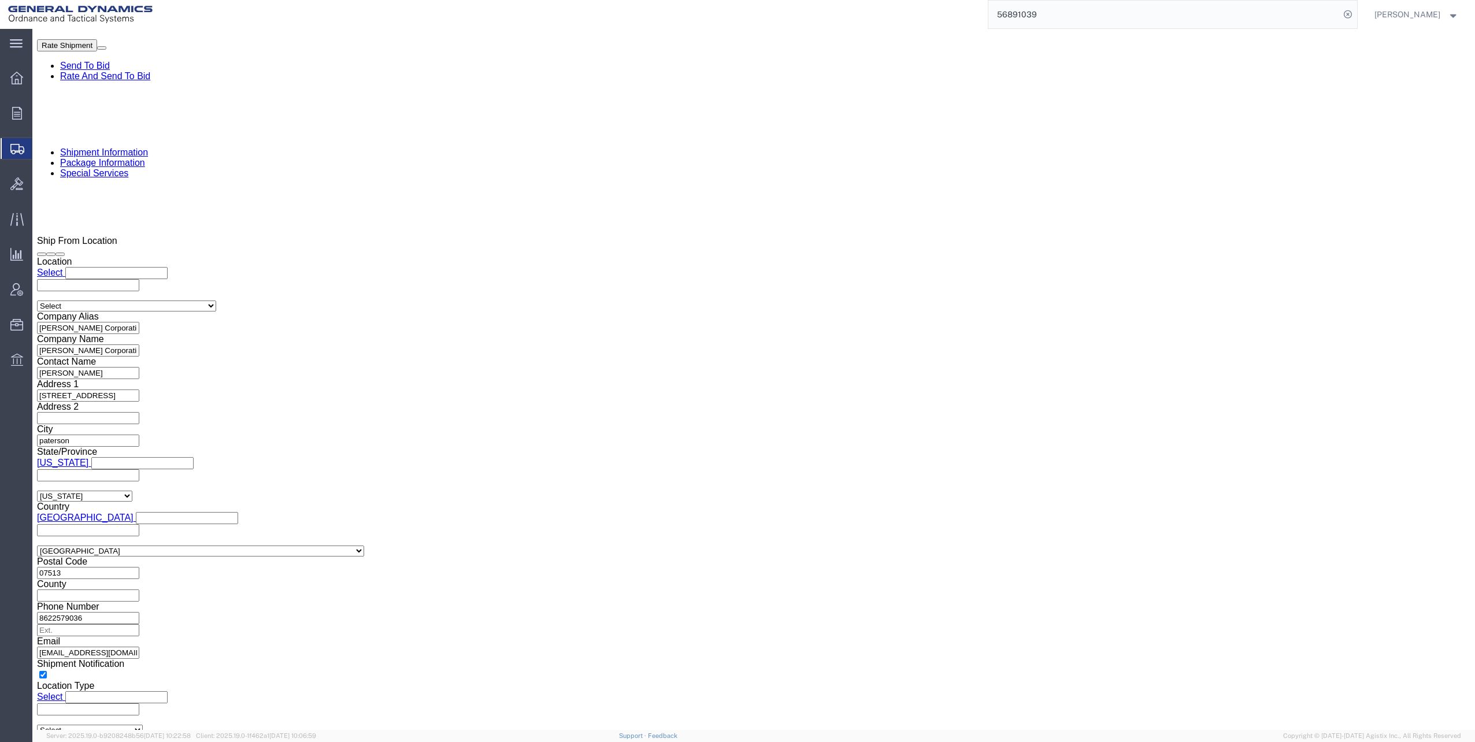
scroll to position [798, 0]
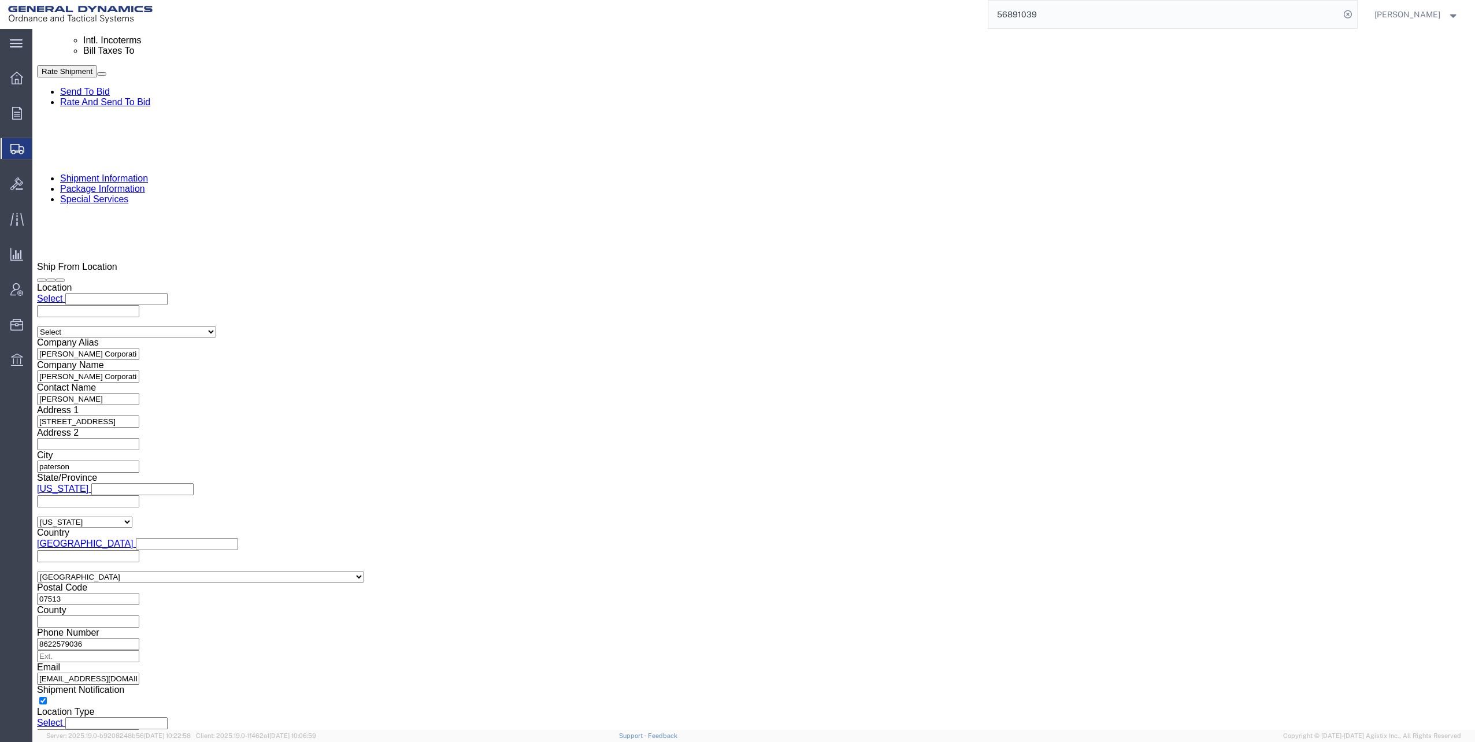
click input "[PERSON_NAME][EMAIL_ADDRESS][PERSON_NAME][DOMAIN_NAME], [EMAIL_ADDRESS][DOMAIN_…"
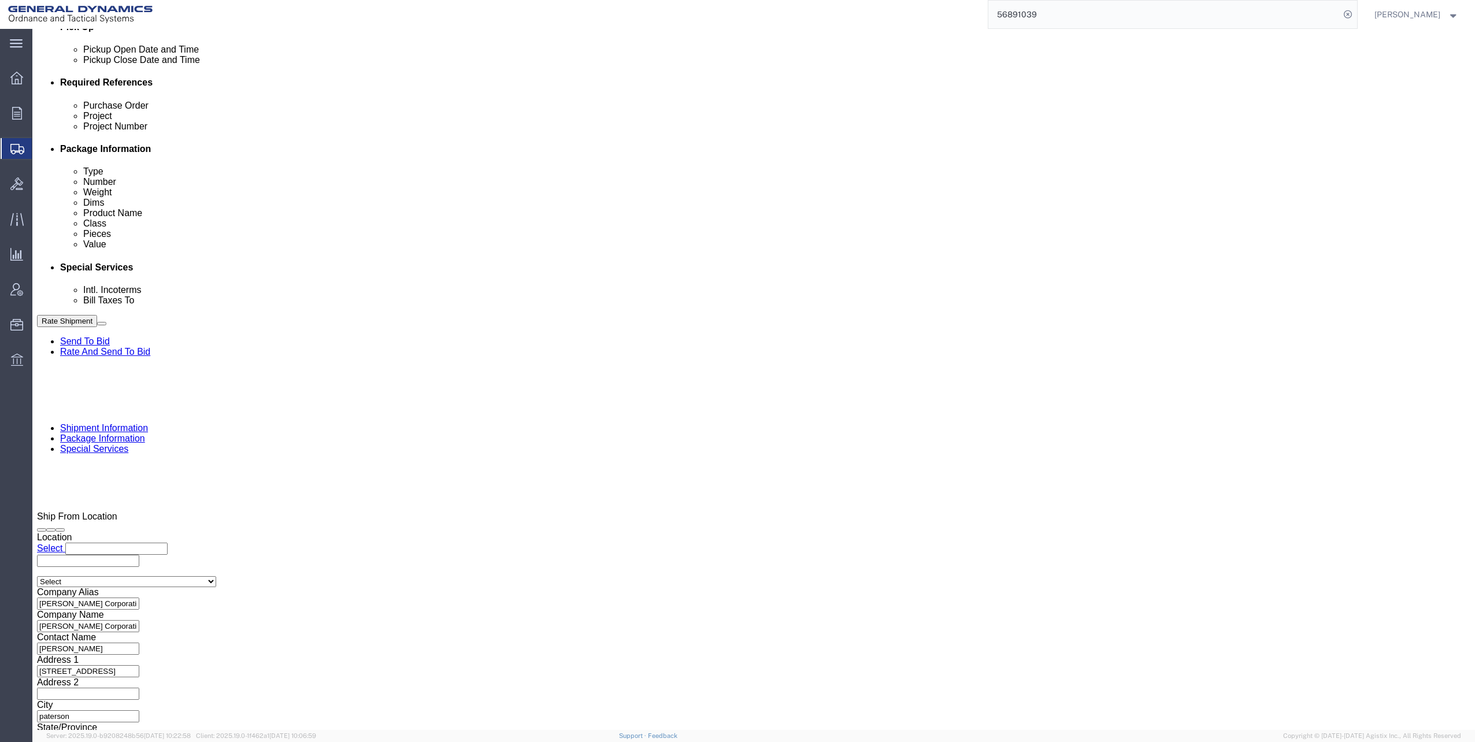
scroll to position [624, 0]
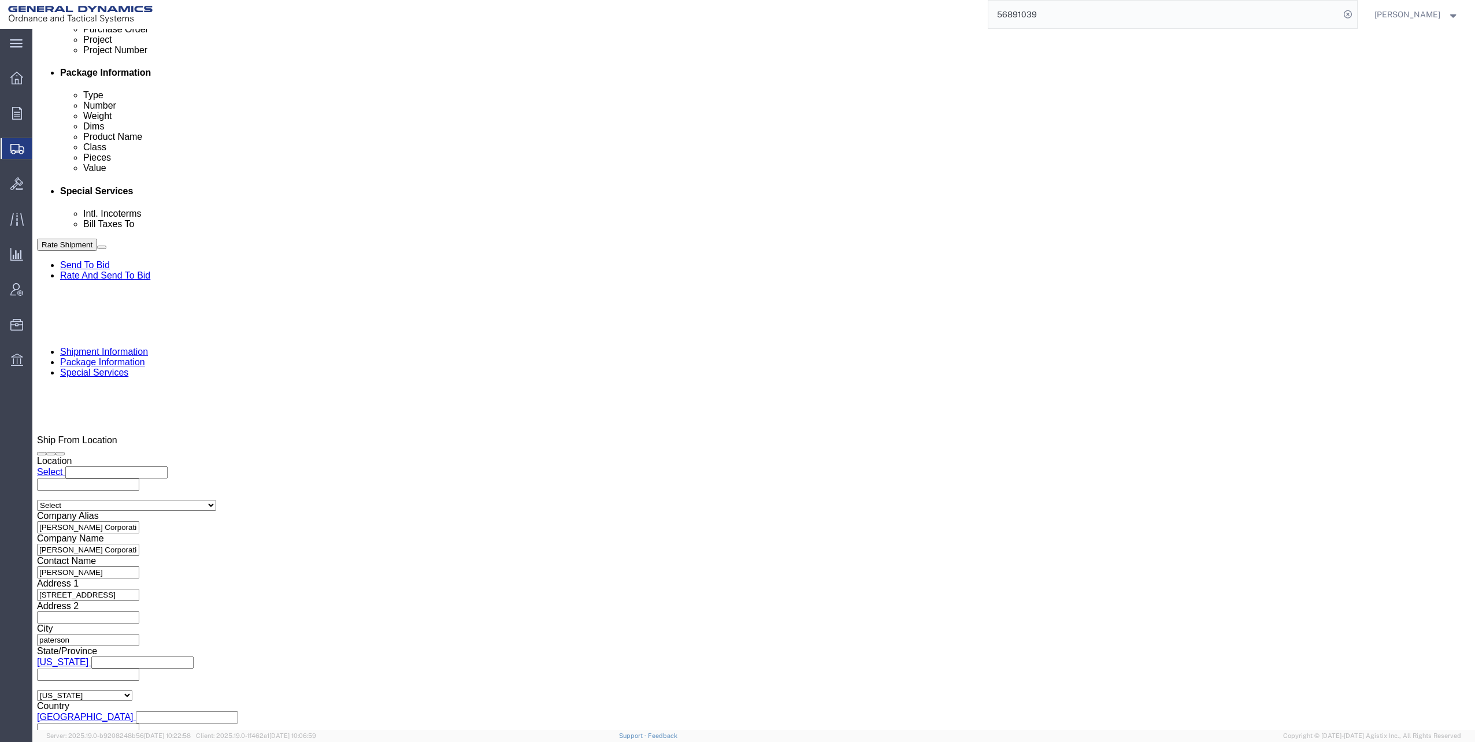
type input "[PERSON_NAME][EMAIL_ADDRESS][PERSON_NAME][DOMAIN_NAME]"
click input "Include shipping documents"
checkbox input "true"
click input "Packing List"
checkbox input "true"
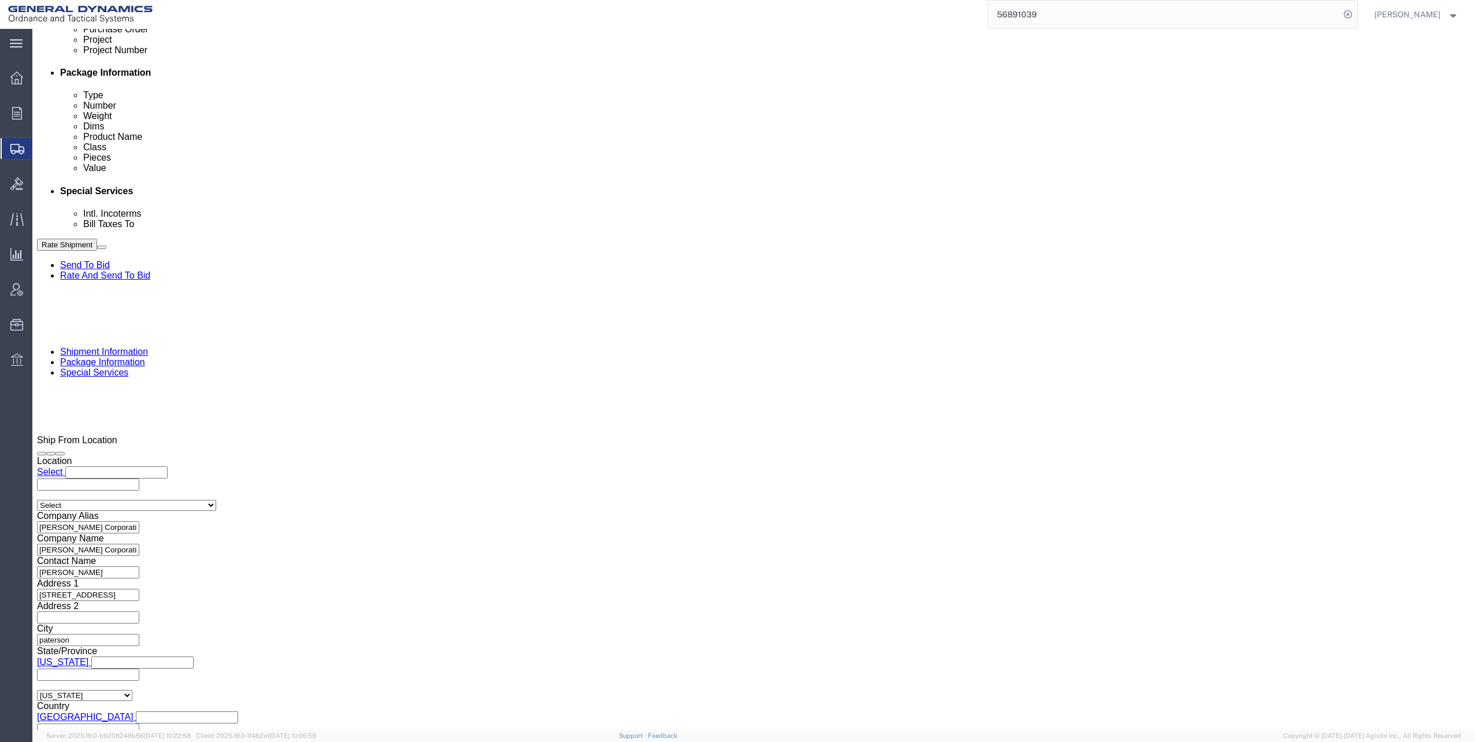
click input "BOL"
checkbox input "true"
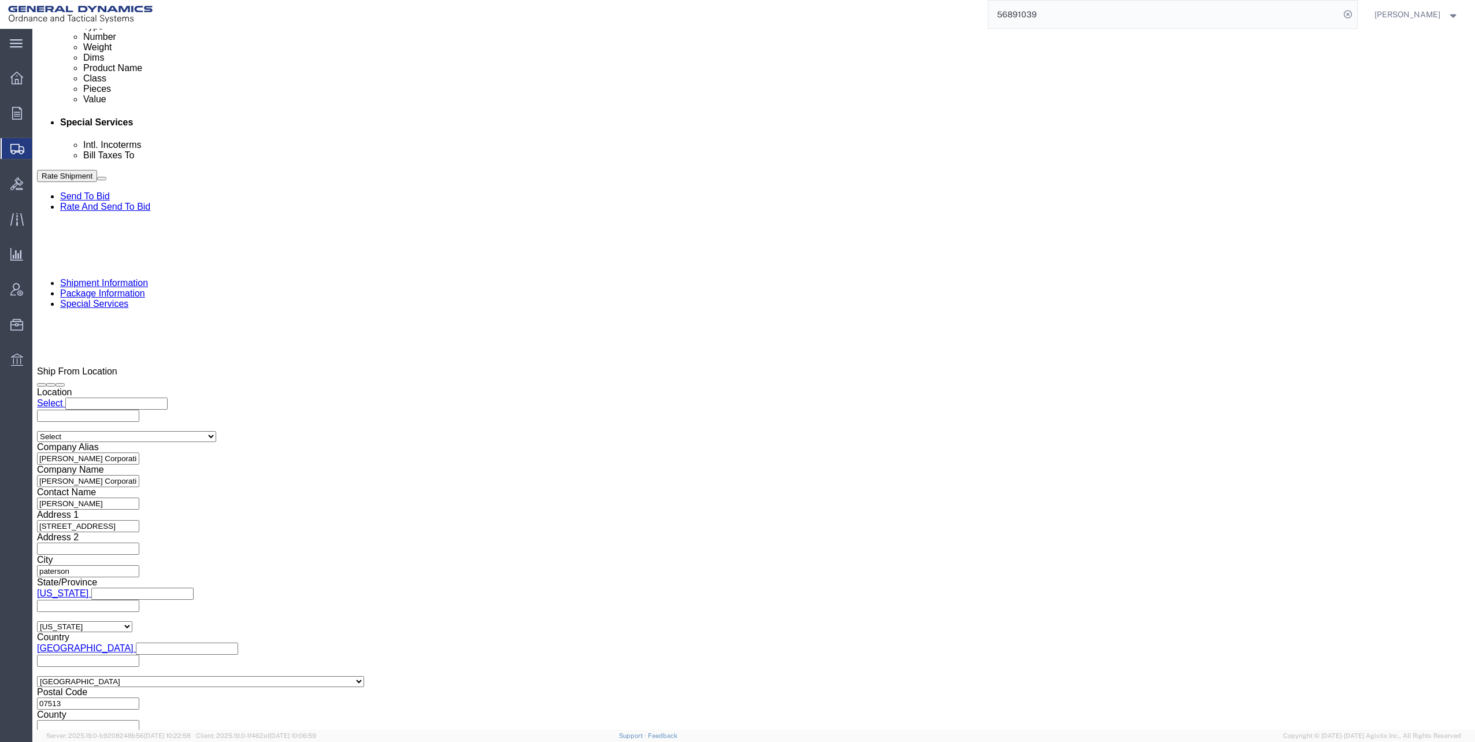
scroll to position [509, 0]
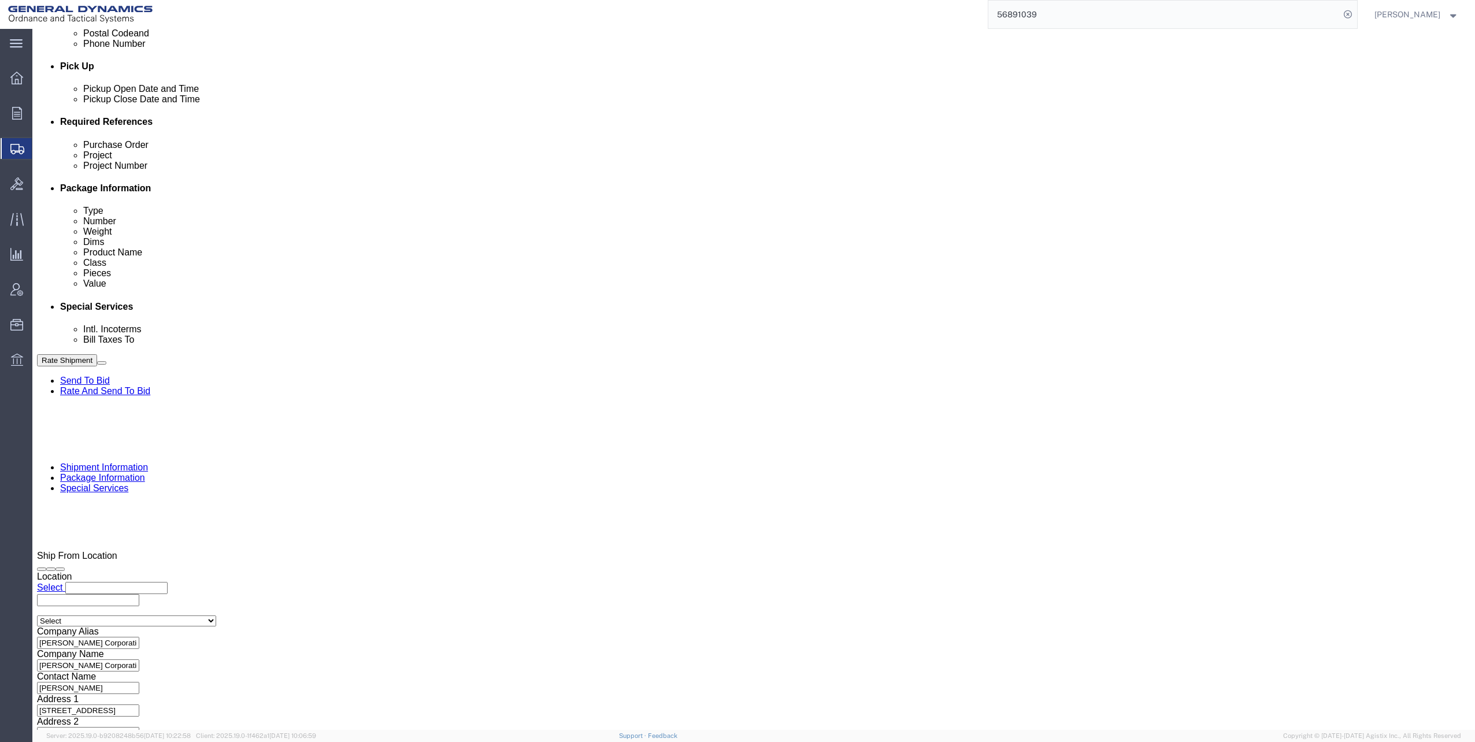
click button "Rate Shipment"
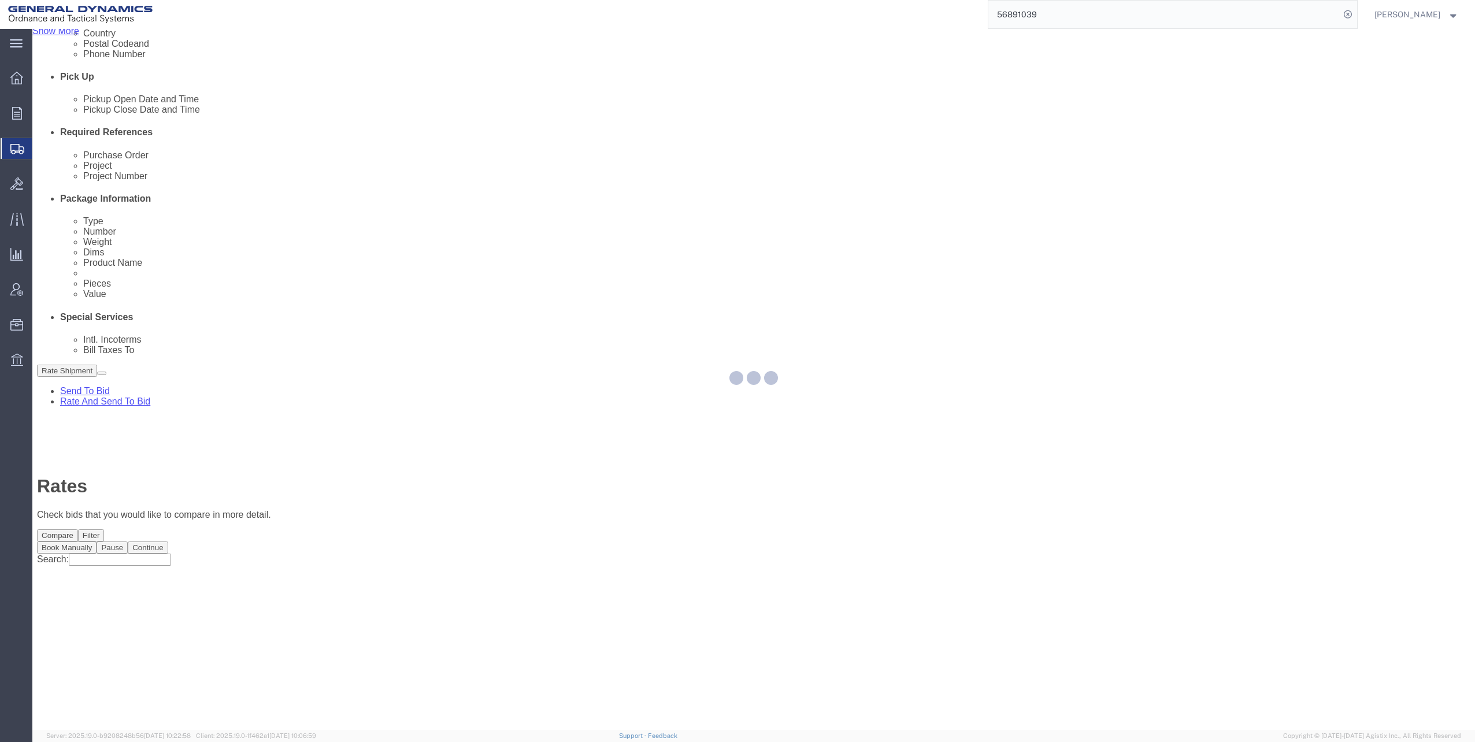
scroll to position [0, 0]
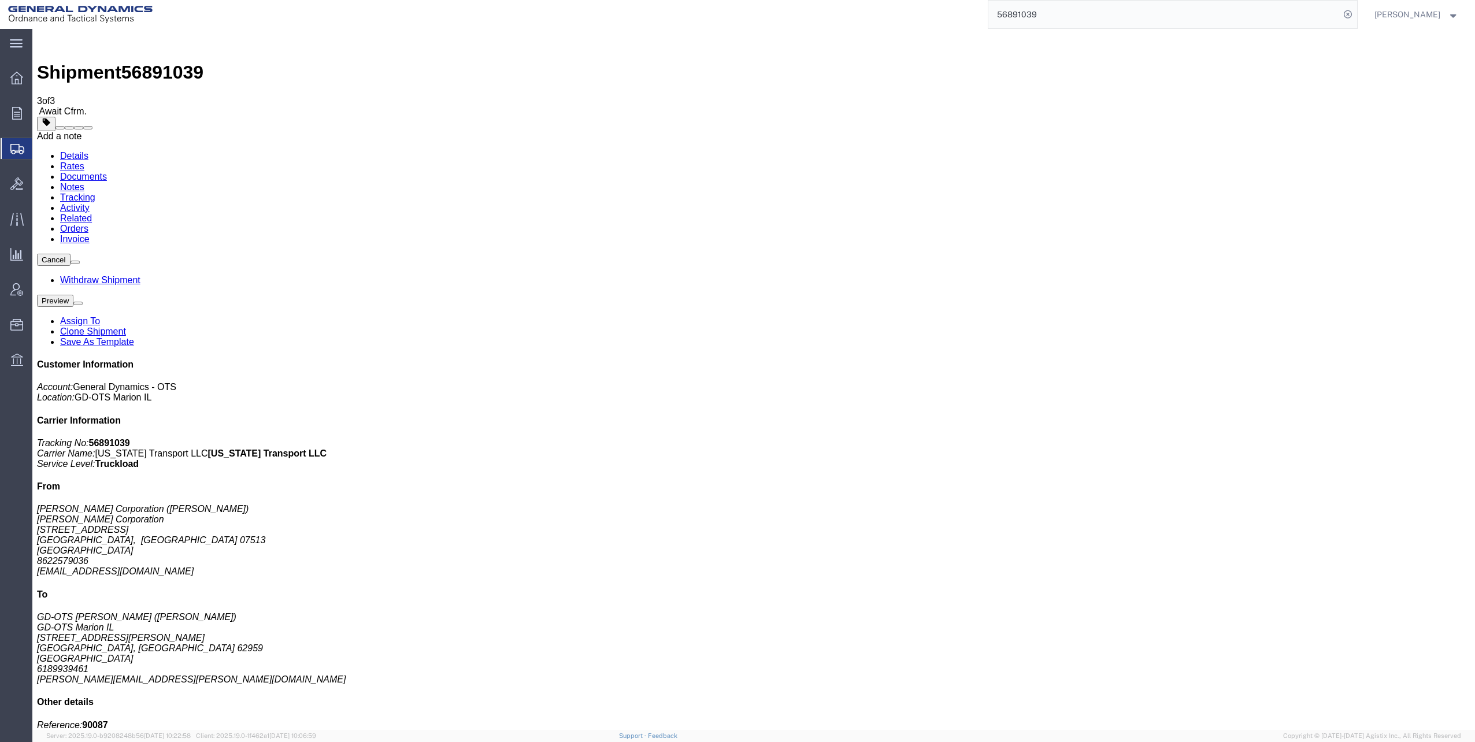
click at [88, 128] on span at bounding box center [88, 128] width 0 height 0
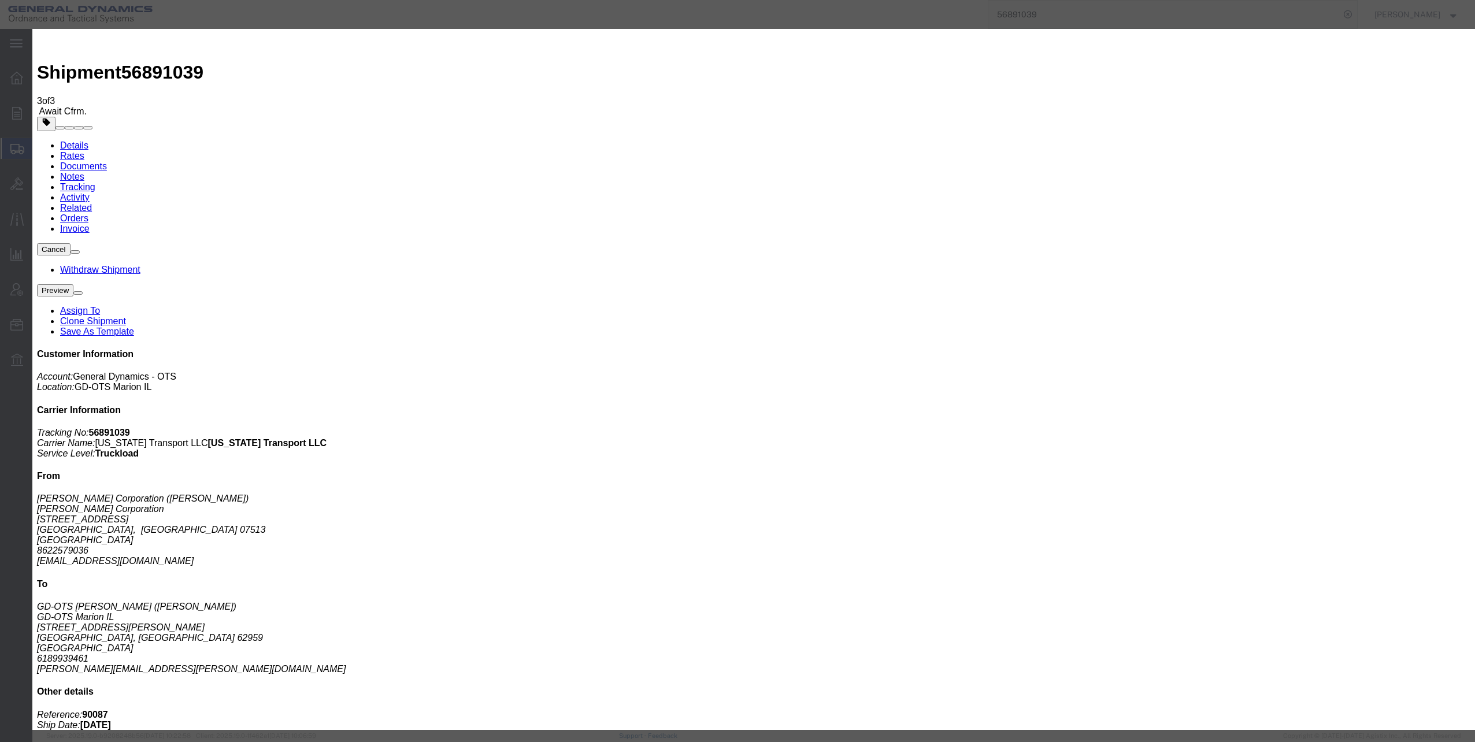
select select "SHIPMENT_NOTIFICATION_NOTES"
select select "PUBLIC"
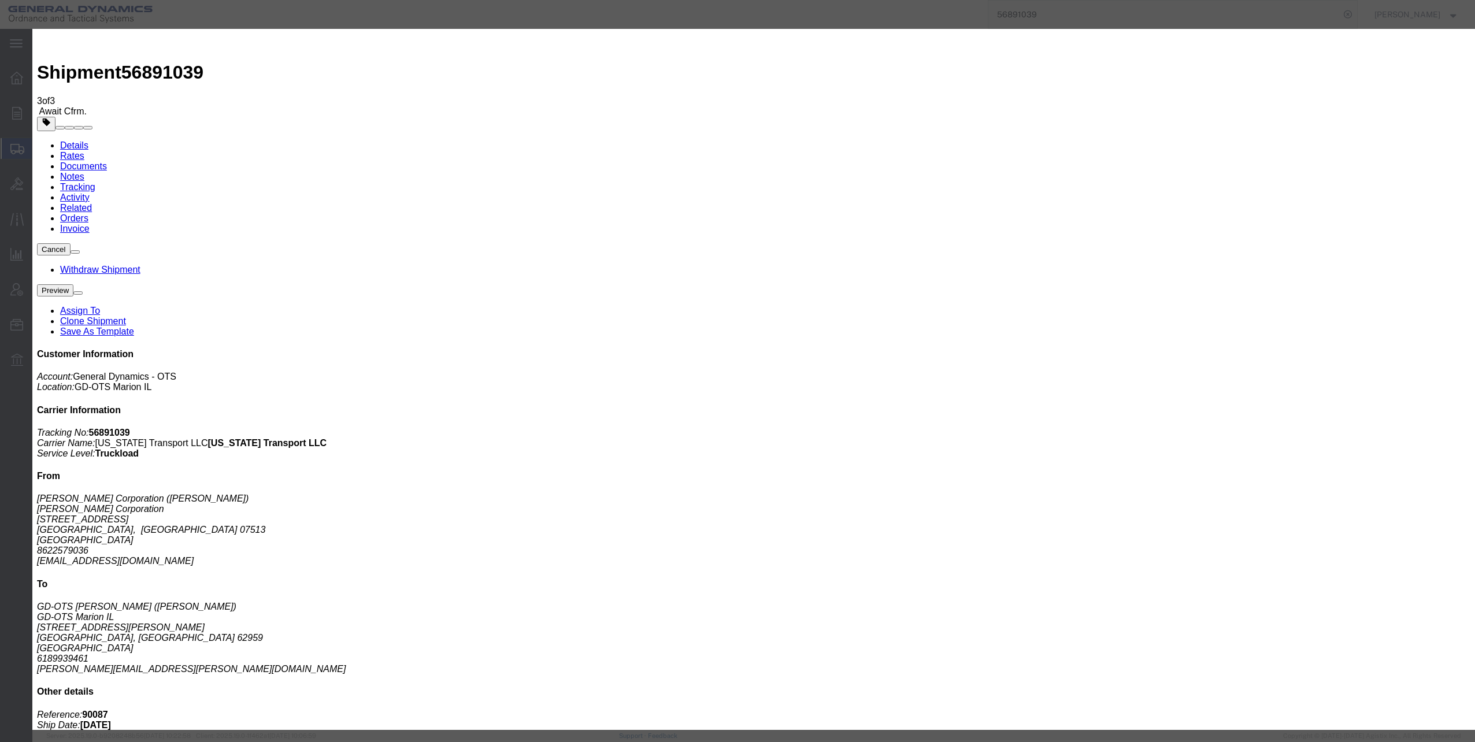
drag, startPoint x: 598, startPoint y: 191, endPoint x: 617, endPoint y: 184, distance: 20.7
drag, startPoint x: 810, startPoint y: 190, endPoint x: 816, endPoint y: 187, distance: 7.0
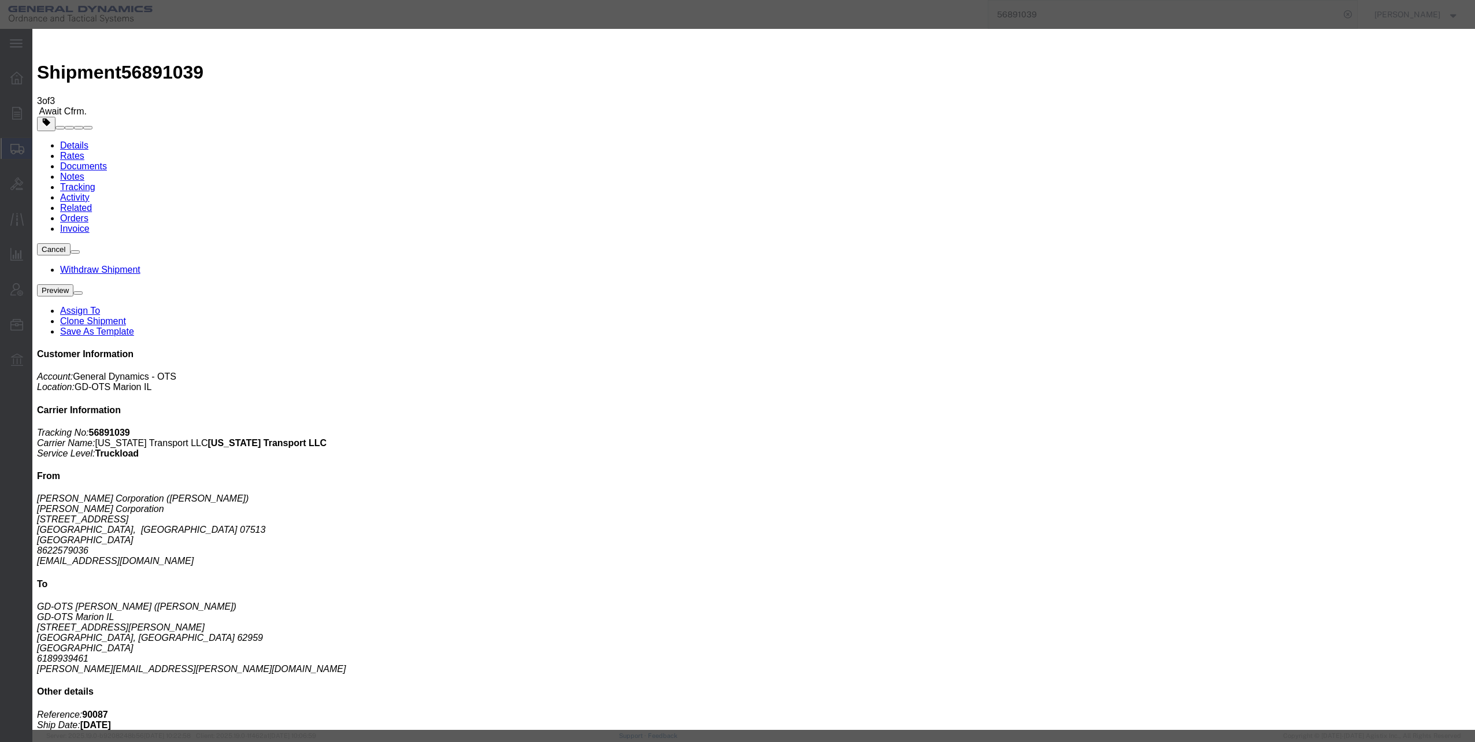
type textarea "We will need to pick this up [DATE] since [PERSON_NAME] is not receiving materi…"
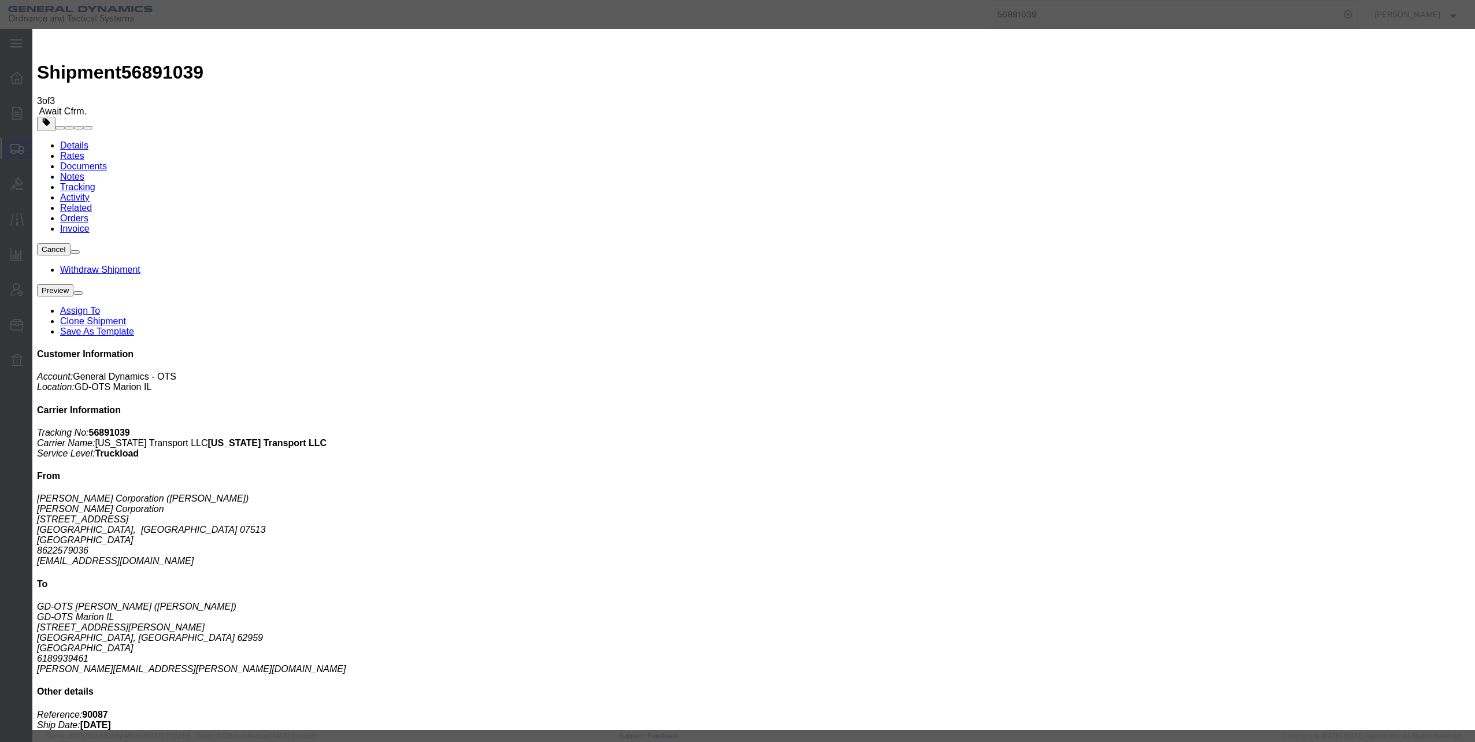
type input "d"
type input "Enter Email Address"
